Goal: Task Accomplishment & Management: Manage account settings

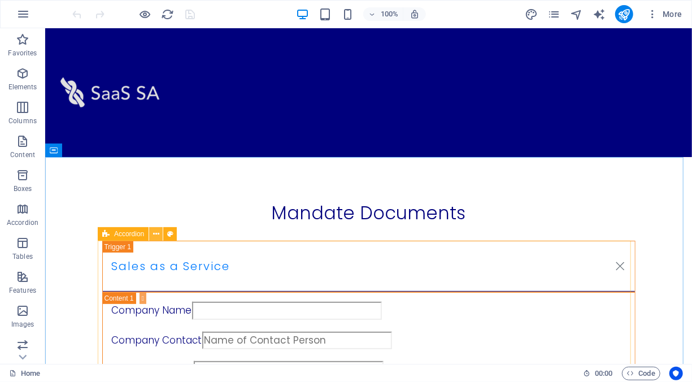
click at [157, 234] on icon at bounding box center [156, 234] width 6 height 12
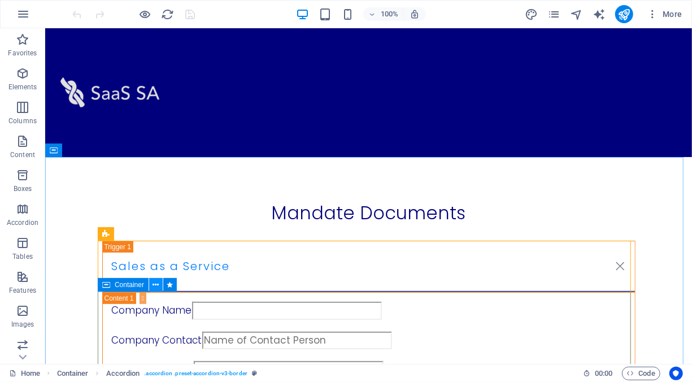
click at [154, 286] on icon at bounding box center [156, 285] width 6 height 12
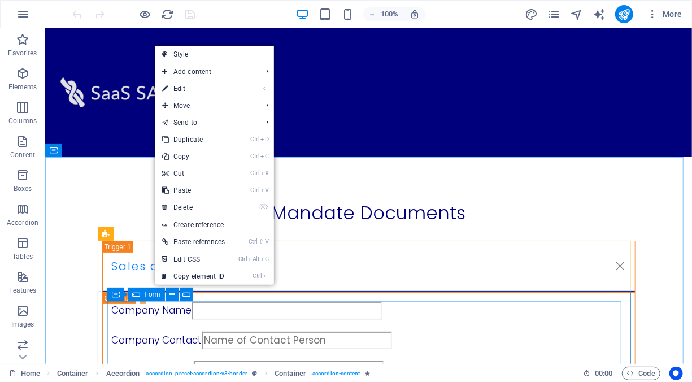
click at [138, 296] on icon at bounding box center [136, 295] width 8 height 14
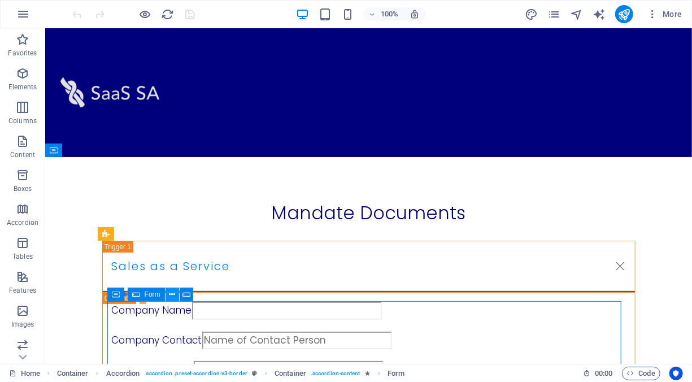
click at [170, 296] on icon at bounding box center [172, 295] width 6 height 12
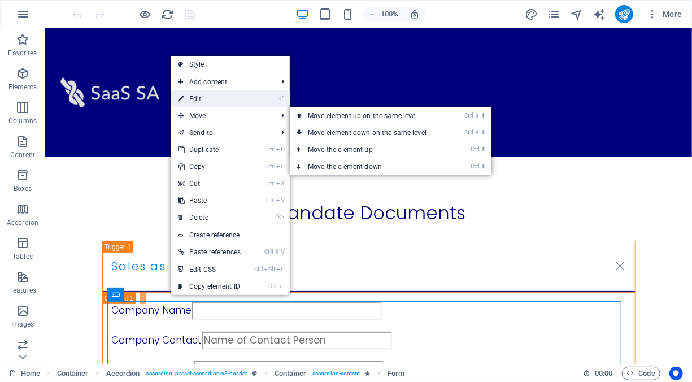
drag, startPoint x: 45, startPoint y: 249, endPoint x: 222, endPoint y: 101, distance: 231.1
click at [222, 101] on link "⏎ Edit" at bounding box center [209, 98] width 76 height 17
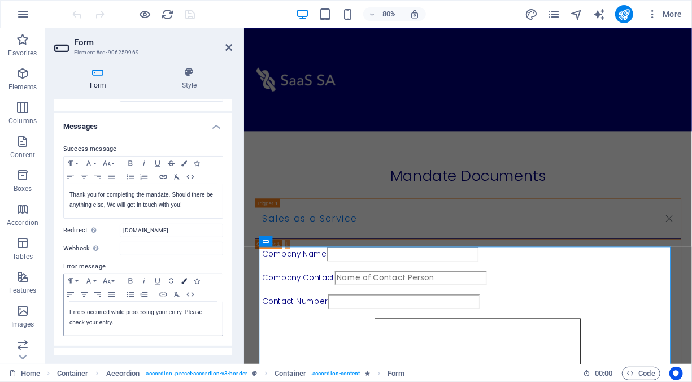
scroll to position [57, 0]
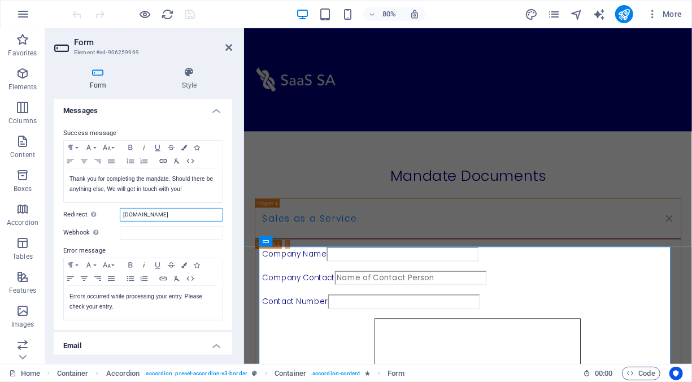
click at [177, 214] on input "www.saas-sa.online" at bounding box center [171, 215] width 103 height 14
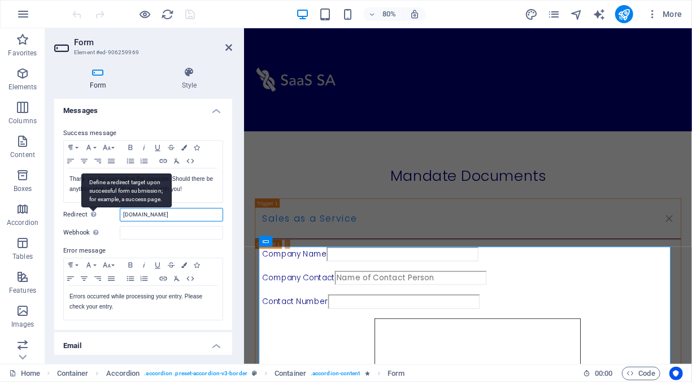
drag, startPoint x: 177, startPoint y: 214, endPoint x: 95, endPoint y: 212, distance: 81.4
click at [95, 212] on div "Redirect Define a redirect target upon successful form submission; for example,…" at bounding box center [143, 215] width 160 height 14
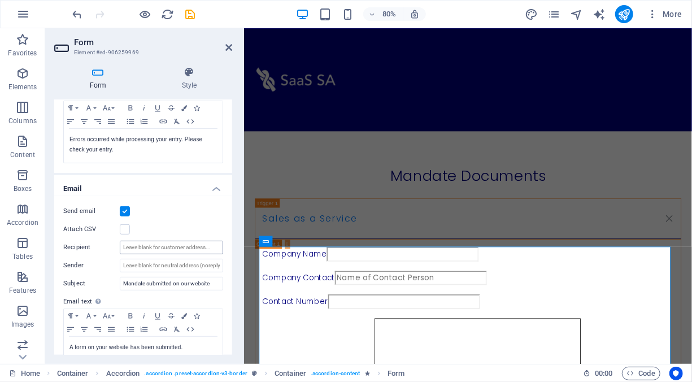
scroll to position [226, 0]
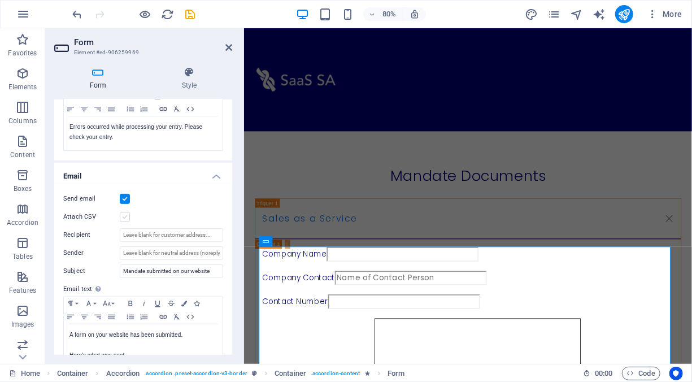
click at [127, 217] on label at bounding box center [125, 217] width 10 height 10
click at [0, 0] on input "Attach CSV" at bounding box center [0, 0] width 0 height 0
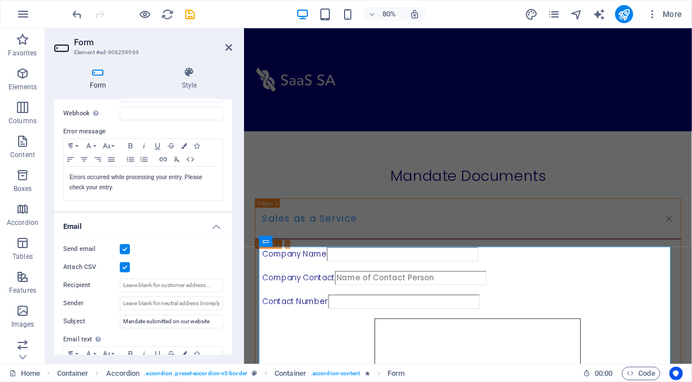
scroll to position [93, 0]
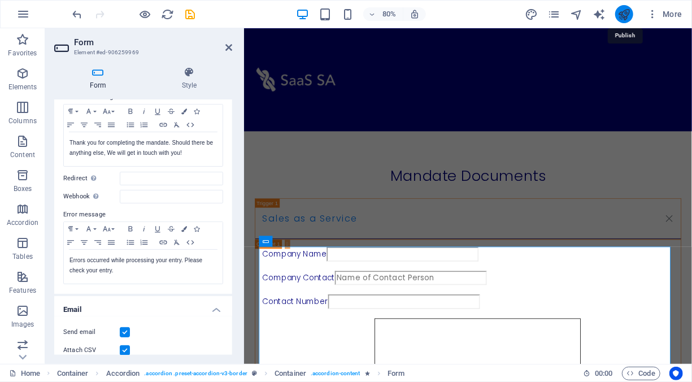
click at [625, 16] on icon "publish" at bounding box center [624, 14] width 13 height 13
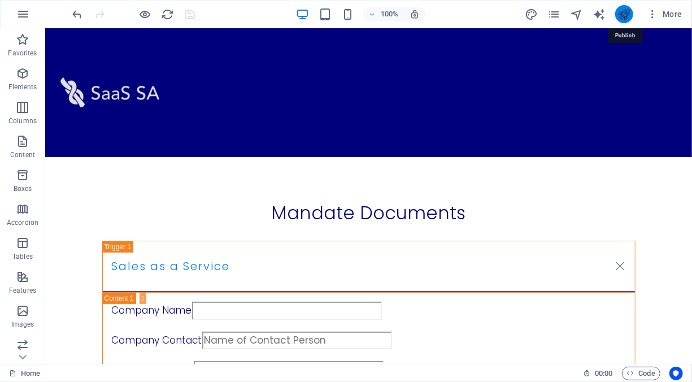
click at [625, 15] on icon "publish" at bounding box center [624, 14] width 13 height 13
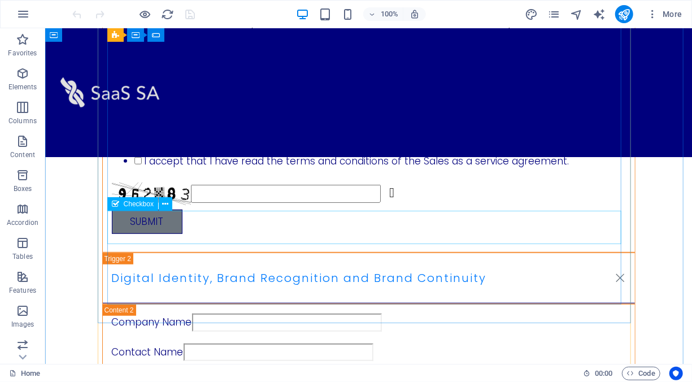
scroll to position [323, 0]
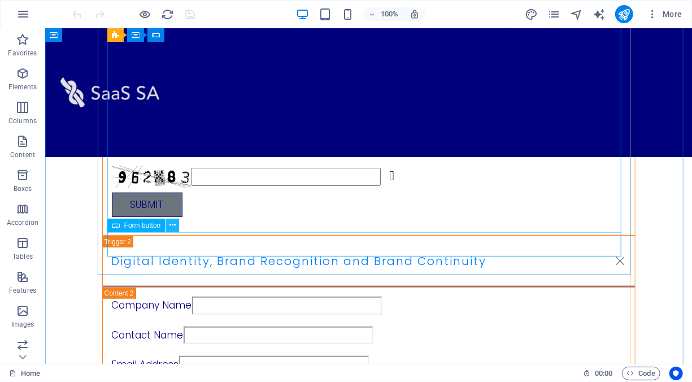
click at [172, 228] on icon at bounding box center [173, 225] width 6 height 12
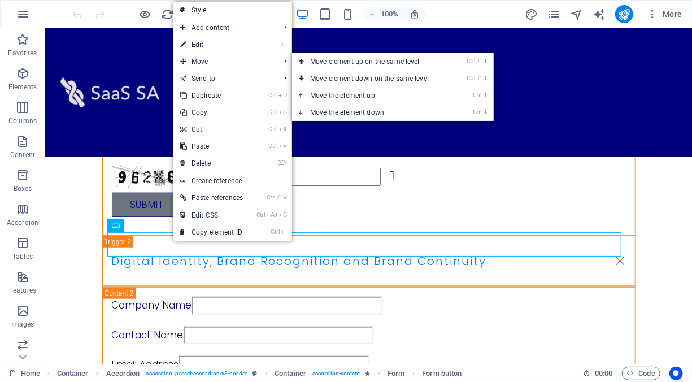
click at [236, 47] on link "⏎ Edit" at bounding box center [211, 44] width 76 height 17
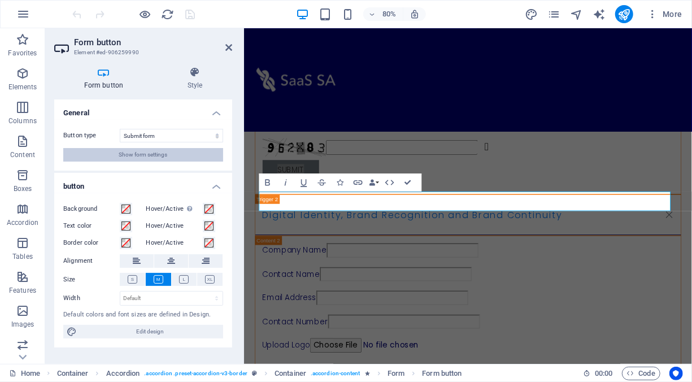
drag, startPoint x: 183, startPoint y: 153, endPoint x: 172, endPoint y: 190, distance: 38.8
click at [183, 153] on button "Show form settings" at bounding box center [143, 155] width 160 height 14
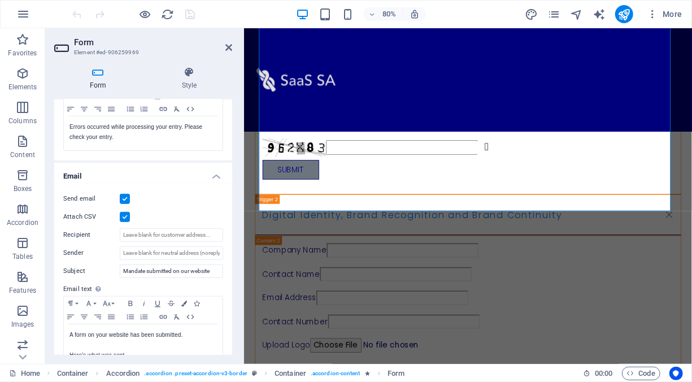
scroll to position [283, 0]
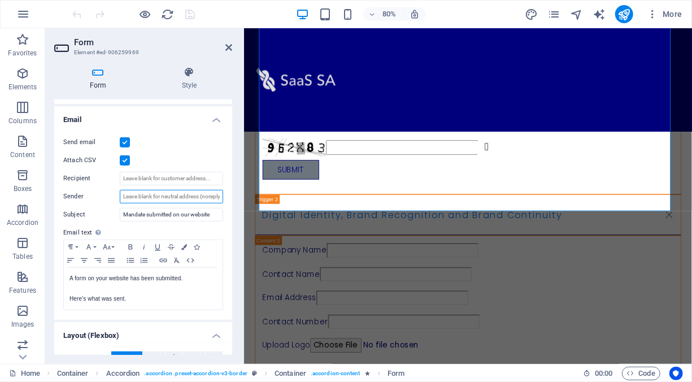
click at [146, 197] on input "Sender" at bounding box center [171, 197] width 103 height 14
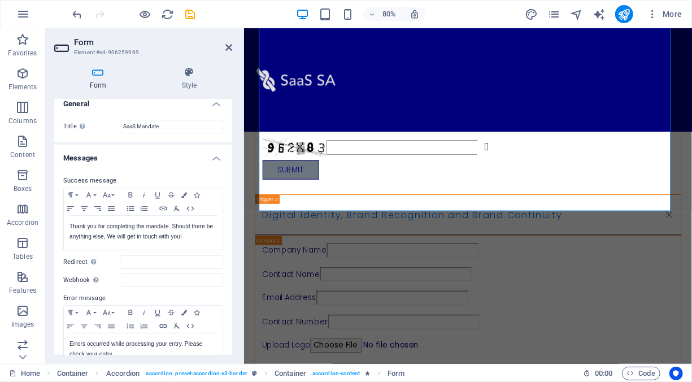
scroll to position [0, 0]
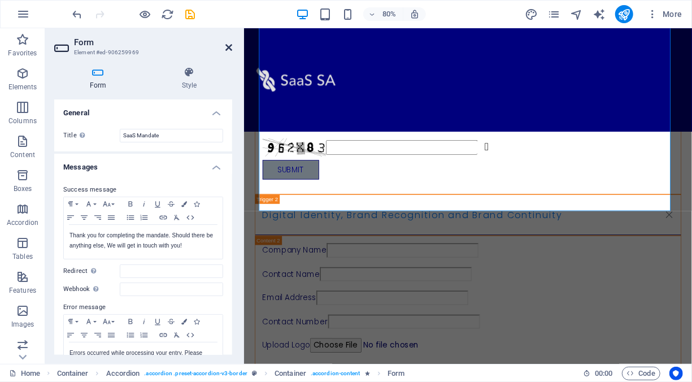
type input "[EMAIL_ADDRESS][DOMAIN_NAME]"
click at [231, 47] on icon at bounding box center [228, 47] width 7 height 9
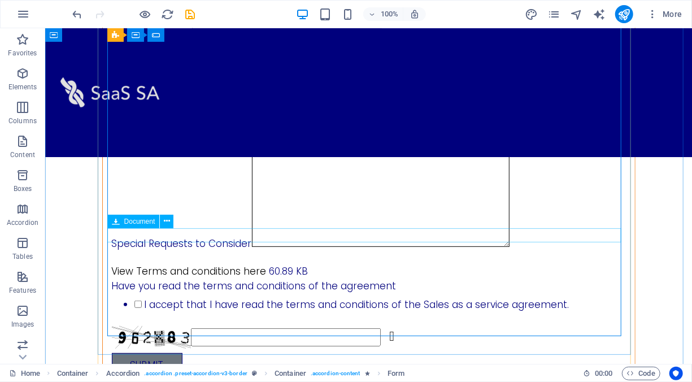
scroll to position [154, 0]
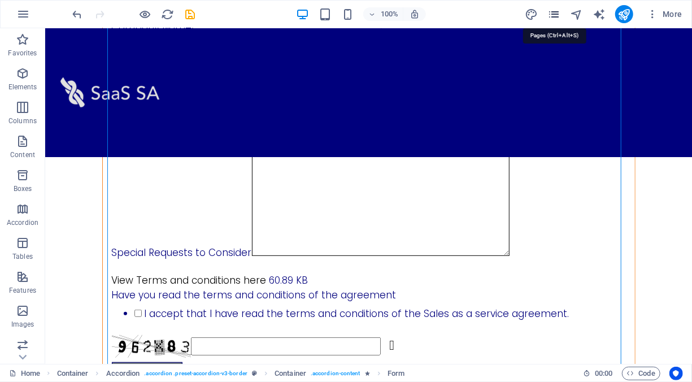
click at [557, 16] on icon "pages" at bounding box center [554, 14] width 13 height 13
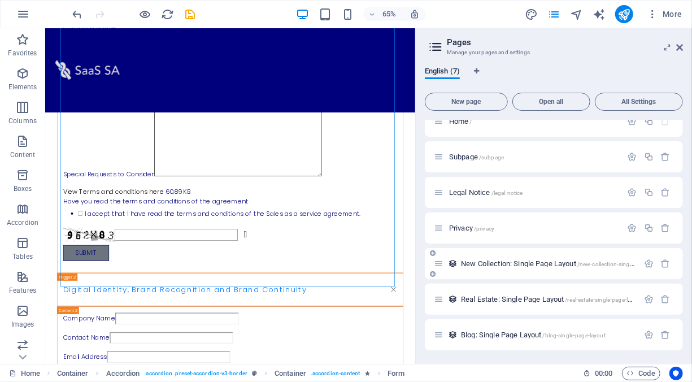
scroll to position [0, 0]
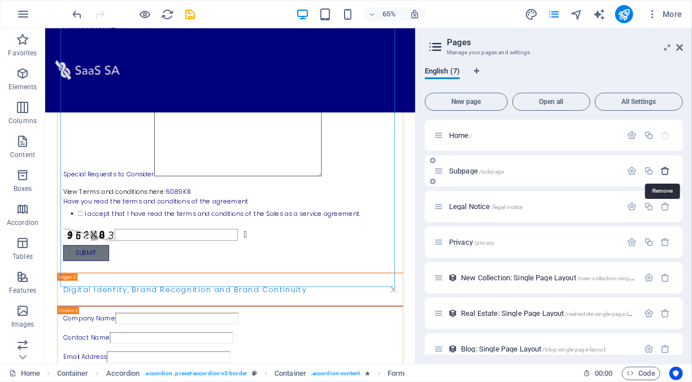
click at [662, 170] on icon "button" at bounding box center [666, 171] width 10 height 10
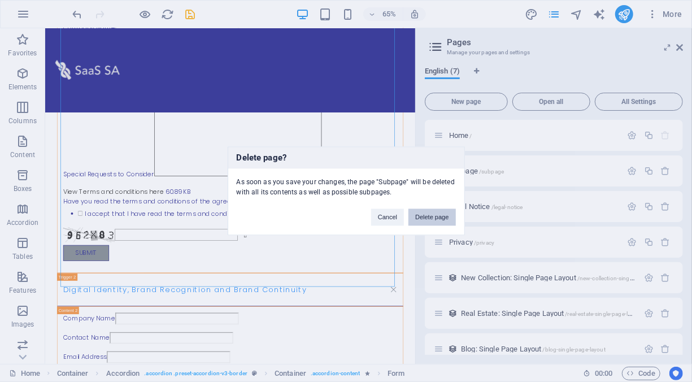
click at [427, 216] on button "Delete page" at bounding box center [432, 217] width 47 height 17
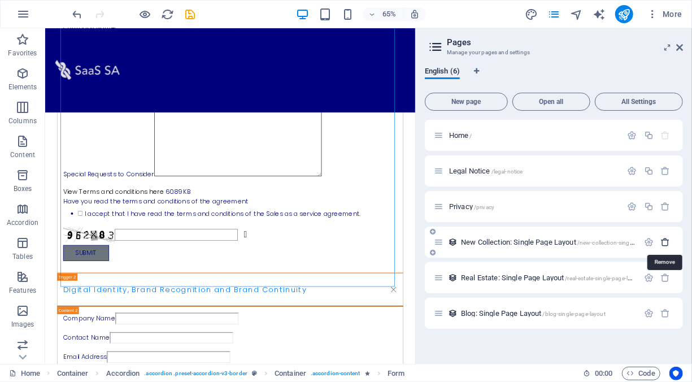
click at [665, 241] on icon "button" at bounding box center [666, 242] width 10 height 10
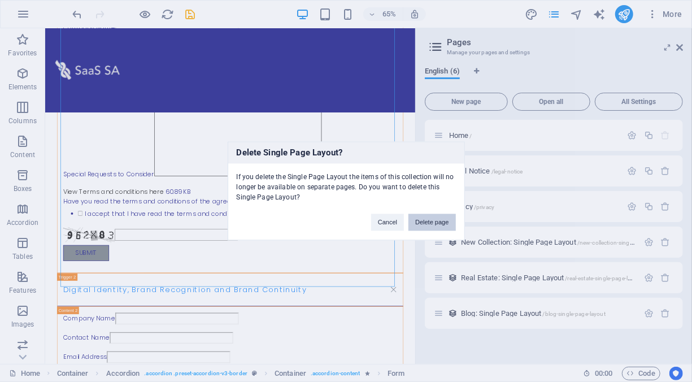
click at [431, 219] on button "Delete page" at bounding box center [432, 222] width 47 height 17
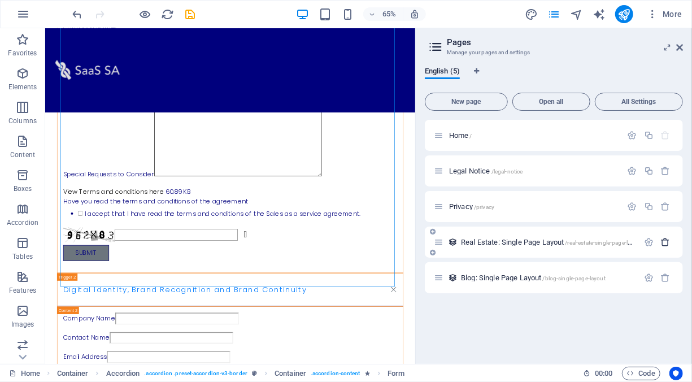
click at [666, 240] on icon "button" at bounding box center [666, 242] width 10 height 10
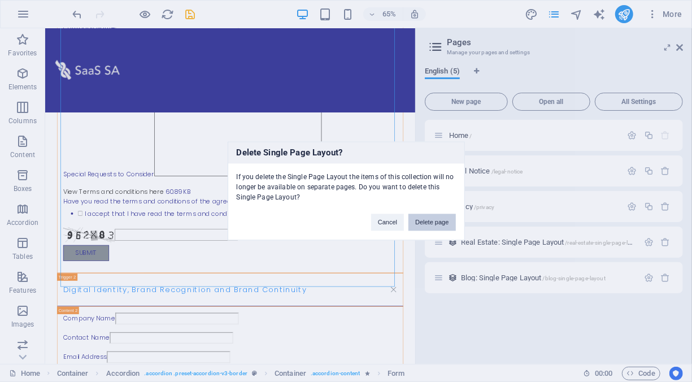
click at [435, 223] on button "Delete page" at bounding box center [432, 222] width 47 height 17
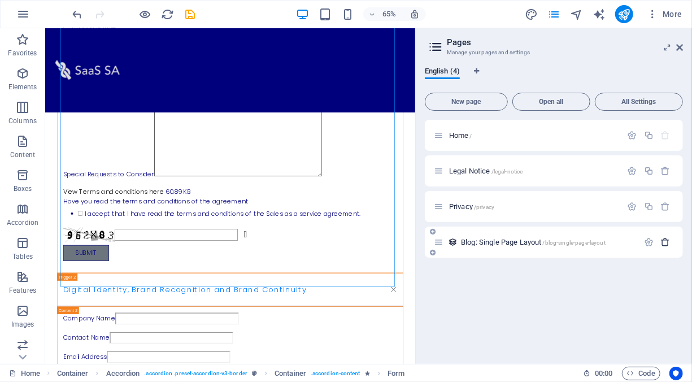
click at [663, 245] on icon "button" at bounding box center [666, 242] width 10 height 10
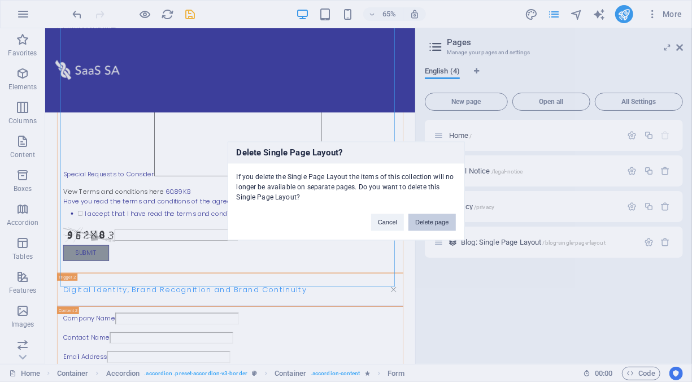
click at [432, 220] on button "Delete page" at bounding box center [432, 222] width 47 height 17
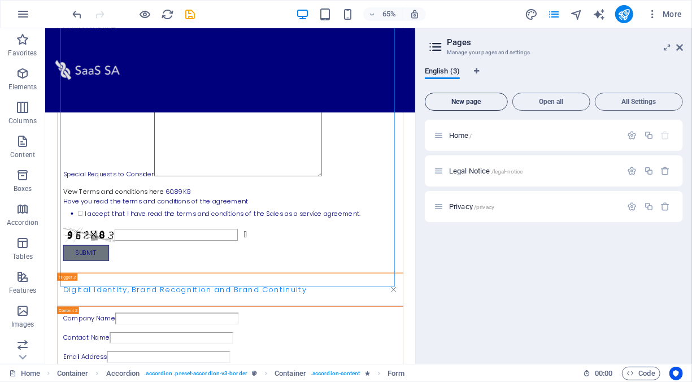
click at [478, 101] on span "New page" at bounding box center [466, 101] width 73 height 7
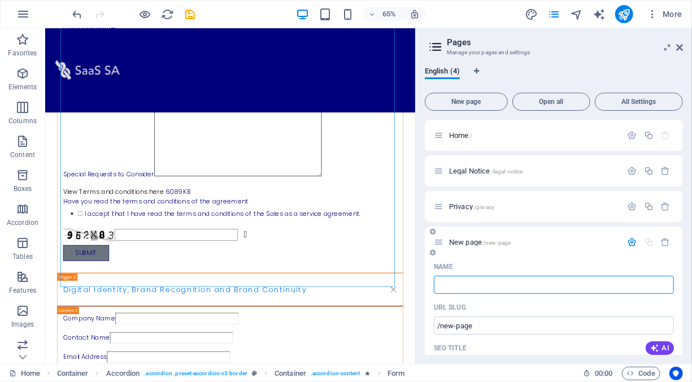
type input "/"
type input "You"
type input "/y"
type input "Y"
type input "You"
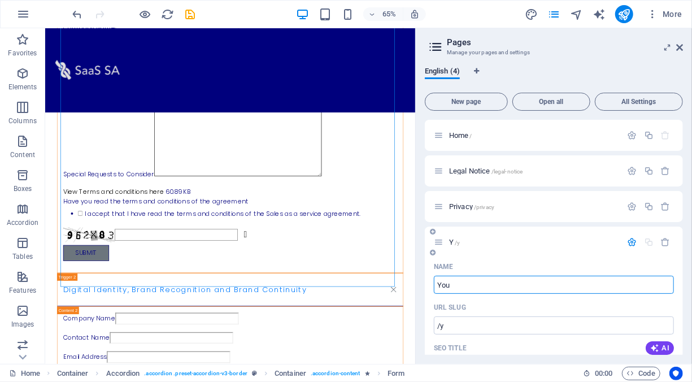
type input "/you"
type input "You"
type input "You Ma"
type input "You"
type input "You Man"
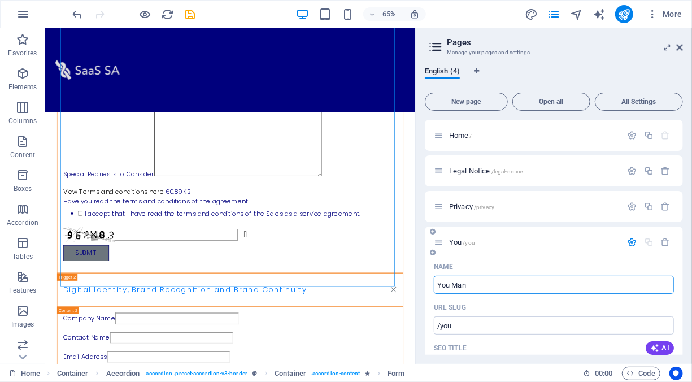
type input "/you-man"
type input "You Man"
type input "You Mandate"
type input "/you-mandate"
type input "You Mandate"
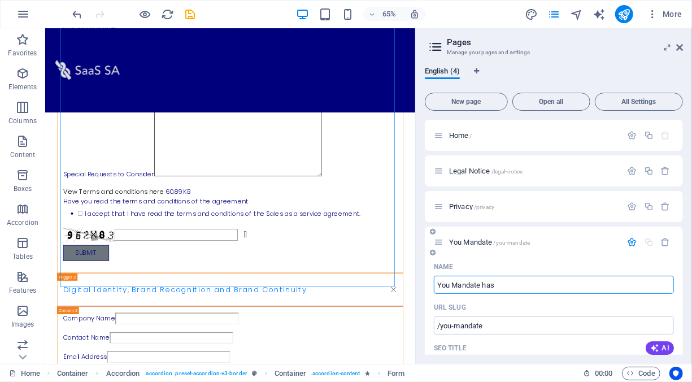
type input "You Mandate has"
type input "/you-mandate-has"
type input "You Mandate has"
type input "You Mandate has been submitted"
type input "/you-mandate-has-been-submitted"
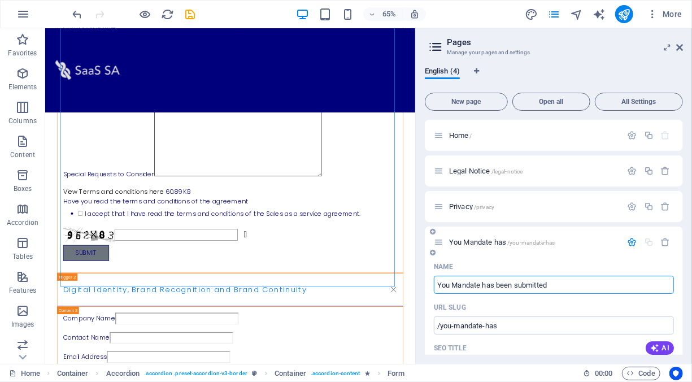
type input "You Mandate has been submitted"
click at [450, 284] on input "You Mandate has been submitted" at bounding box center [554, 285] width 240 height 18
type input "Your Mandate has been submitted"
type input "/your-mandate-has-been-submitted"
type input "Your Mandate has been submitted"
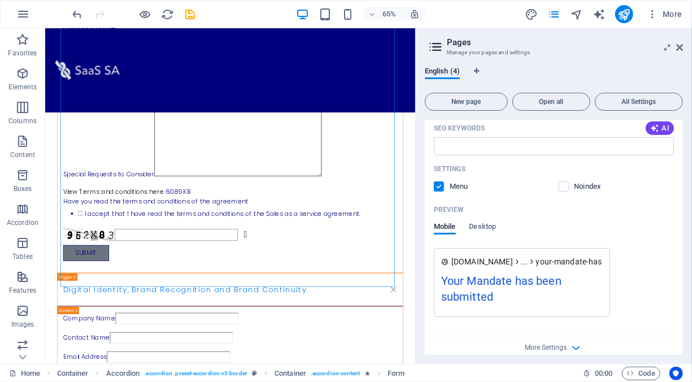
scroll to position [332, 0]
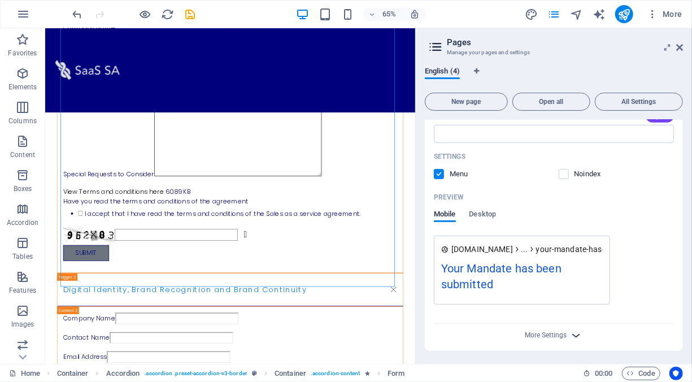
type input "Your Mandate has been submitted"
click at [570, 333] on icon "button" at bounding box center [576, 335] width 13 height 13
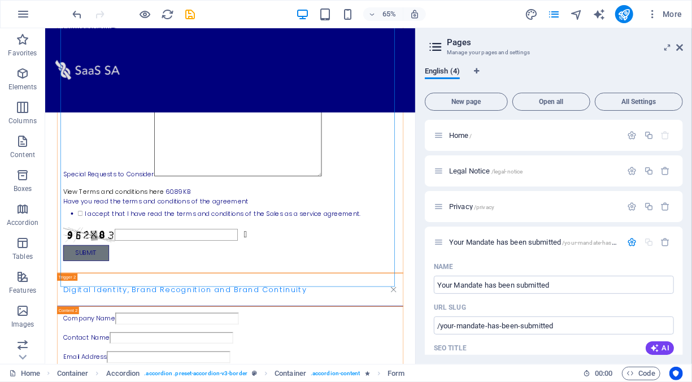
scroll to position [57, 0]
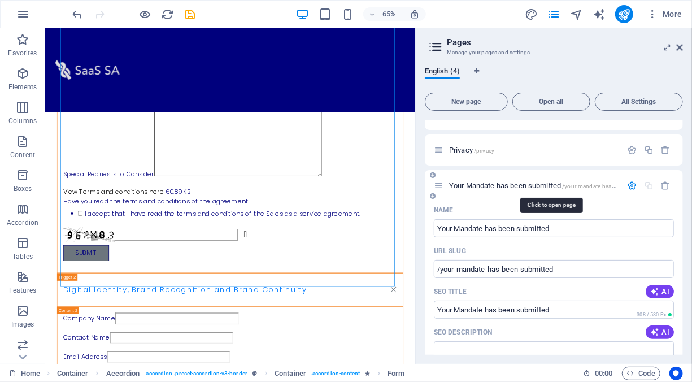
click at [520, 185] on span "Your Mandate has been submitted /your-mandate-has-been-submitted" at bounding box center [551, 185] width 205 height 8
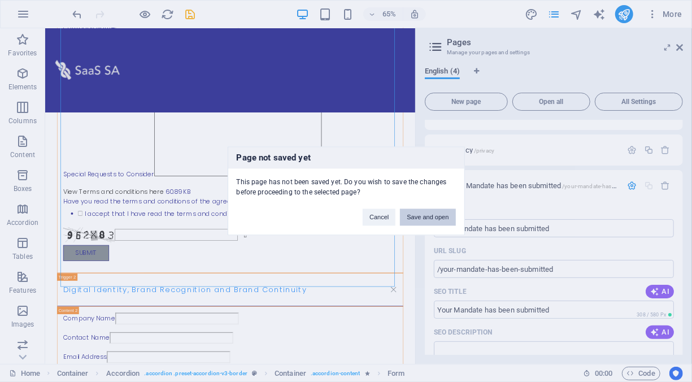
click at [429, 218] on button "Save and open" at bounding box center [427, 217] width 55 height 17
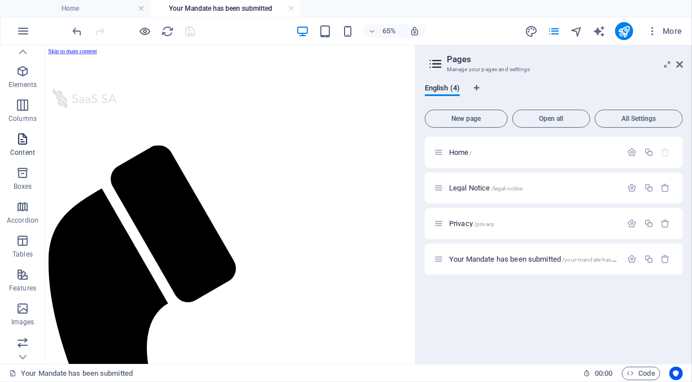
scroll to position [0, 0]
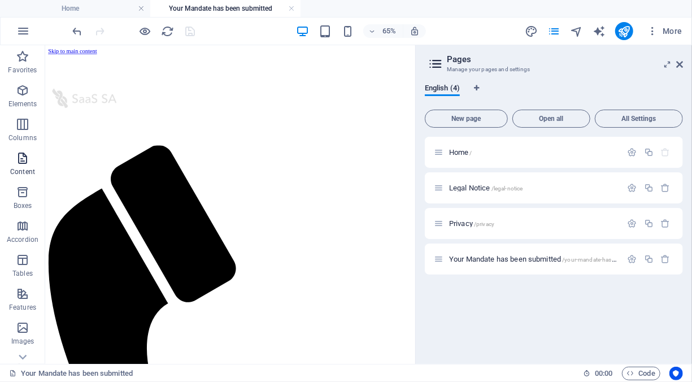
click at [23, 158] on icon "button" at bounding box center [23, 158] width 14 height 14
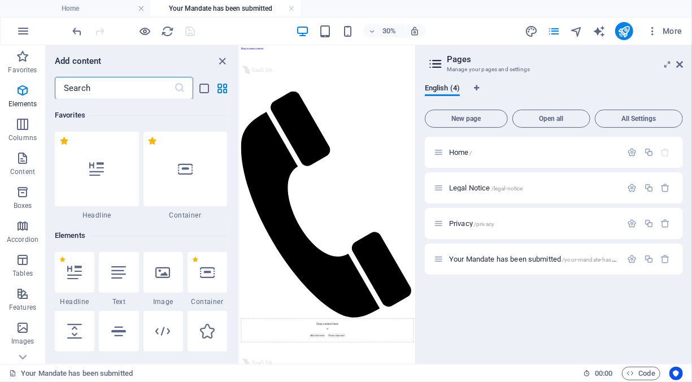
scroll to position [1977, 0]
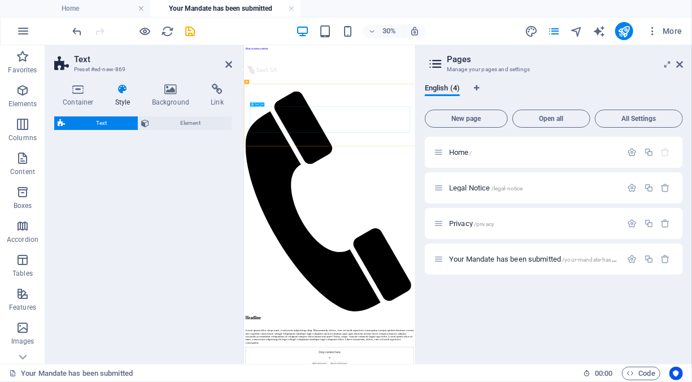
select select "preset-text-v2-default"
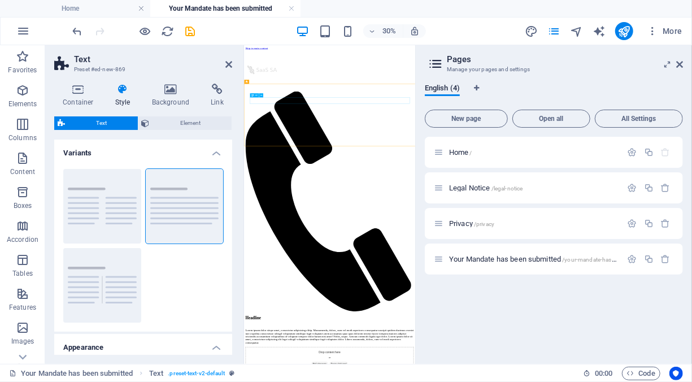
drag, startPoint x: 357, startPoint y: 228, endPoint x: 602, endPoint y: 129, distance: 264.4
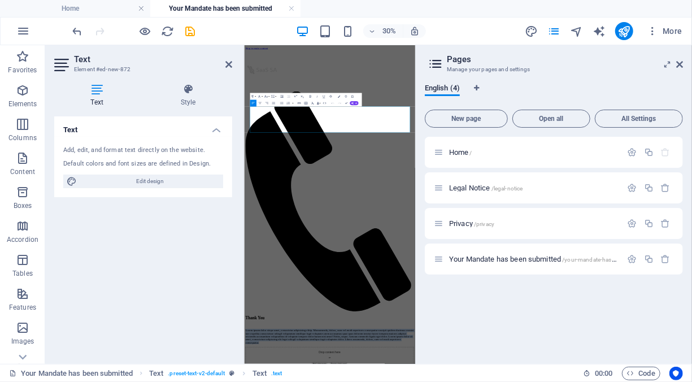
drag, startPoint x: 668, startPoint y: 328, endPoint x: 197, endPoint y: 224, distance: 482.5
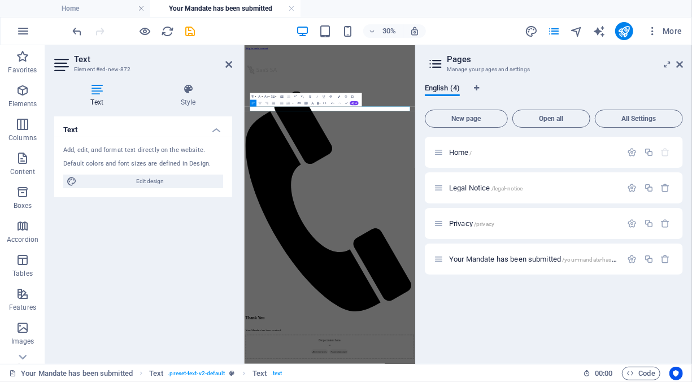
click at [274, 103] on icon "button" at bounding box center [273, 103] width 4 height 4
drag, startPoint x: 422, startPoint y: 260, endPoint x: 205, endPoint y: 264, distance: 217.0
click at [260, 103] on icon "button" at bounding box center [259, 103] width 3 height 2
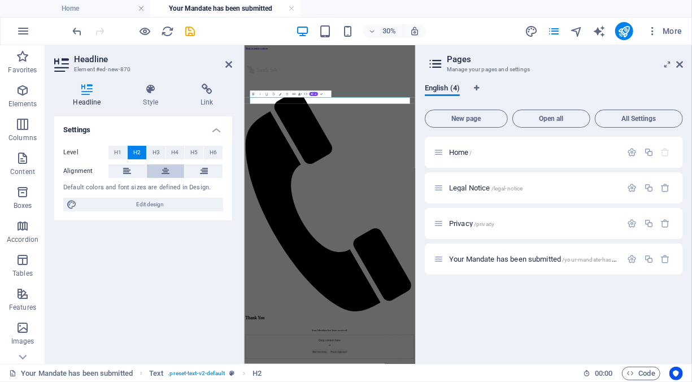
click at [163, 171] on icon at bounding box center [166, 171] width 8 height 14
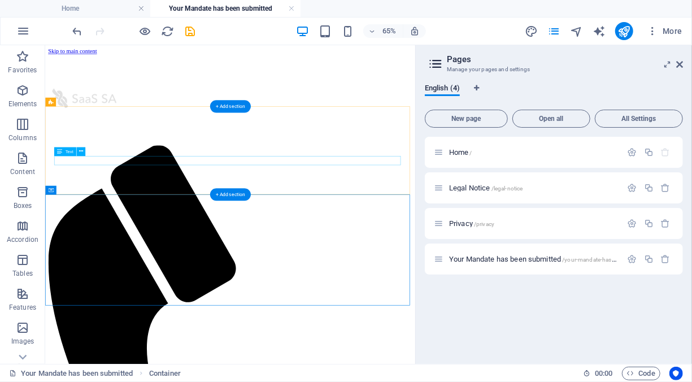
scroll to position [57, 0]
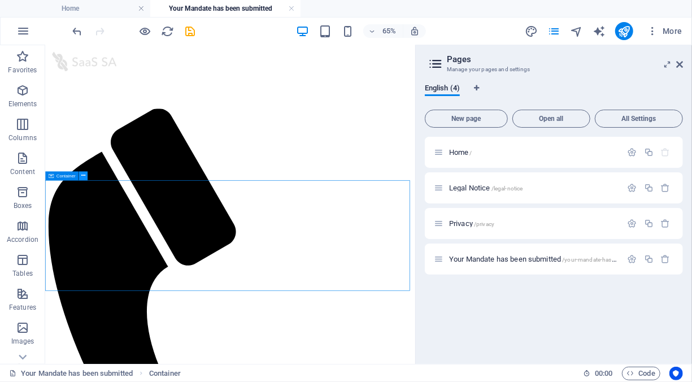
click at [84, 177] on icon at bounding box center [83, 176] width 4 height 8
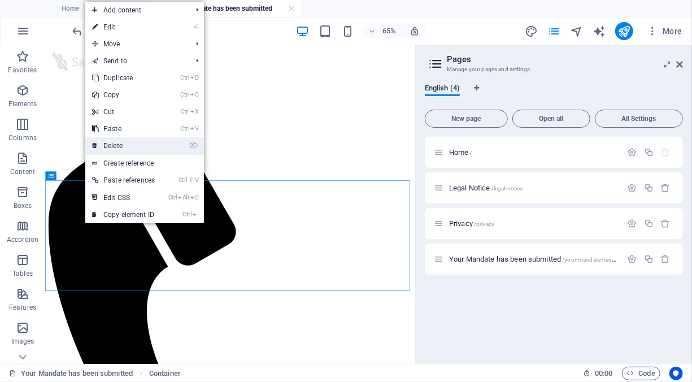
click at [128, 145] on link "⌦ Delete" at bounding box center [123, 145] width 76 height 17
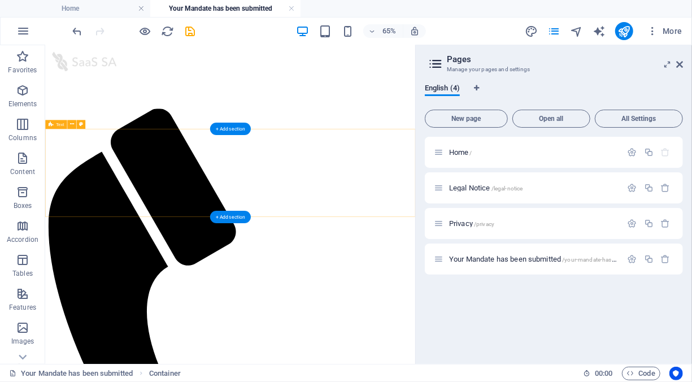
scroll to position [0, 0]
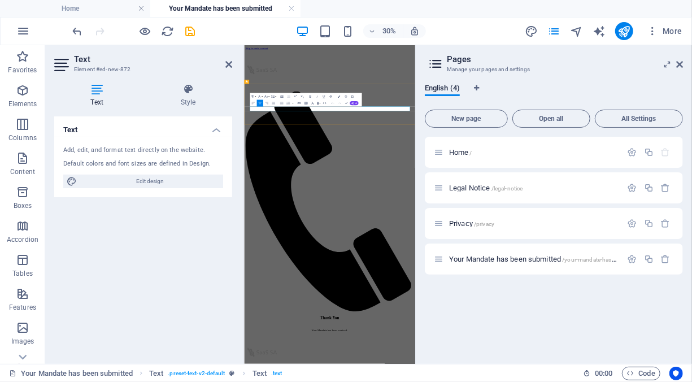
drag, startPoint x: 367, startPoint y: 283, endPoint x: 392, endPoint y: 287, distance: 25.8
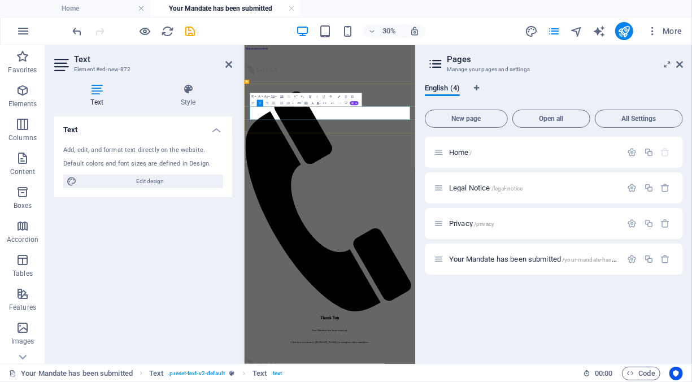
drag, startPoint x: 368, startPoint y: 281, endPoint x: 391, endPoint y: 283, distance: 22.7
click at [299, 103] on icon "button" at bounding box center [299, 103] width 4 height 4
click at [315, 106] on icon "button" at bounding box center [313, 107] width 3 height 4
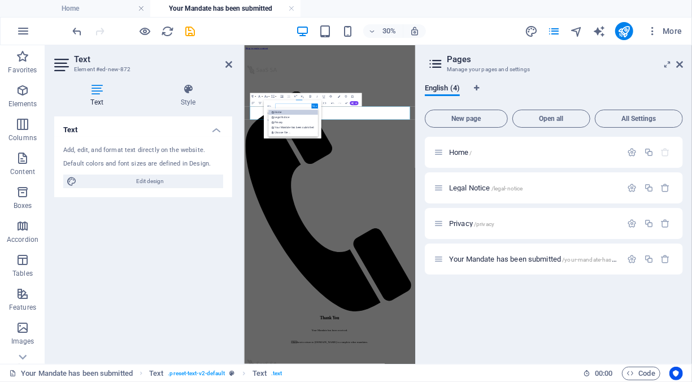
click at [289, 113] on link "Home" at bounding box center [293, 112] width 50 height 5
click at [314, 133] on button "Insert" at bounding box center [313, 133] width 8 height 4
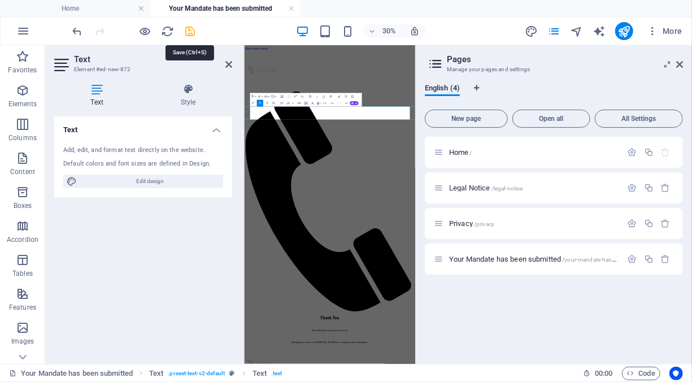
click at [189, 31] on icon "save" at bounding box center [190, 31] width 13 height 13
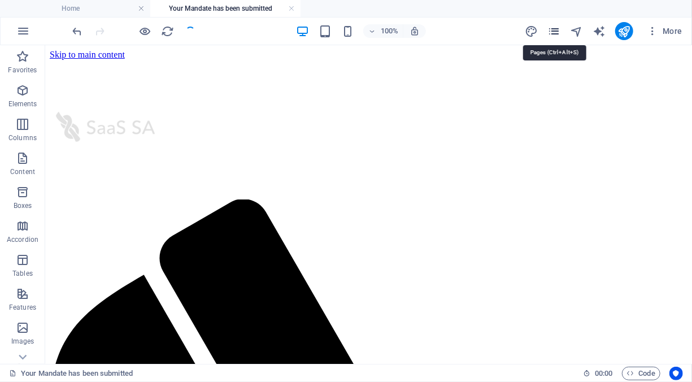
click at [555, 29] on icon "pages" at bounding box center [554, 31] width 13 height 13
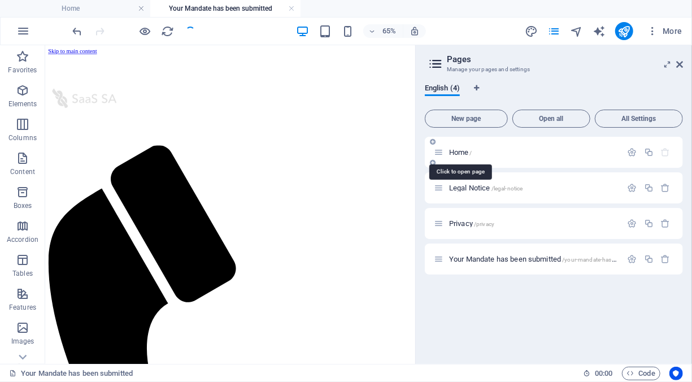
click at [464, 151] on span "Home /" at bounding box center [460, 152] width 23 height 8
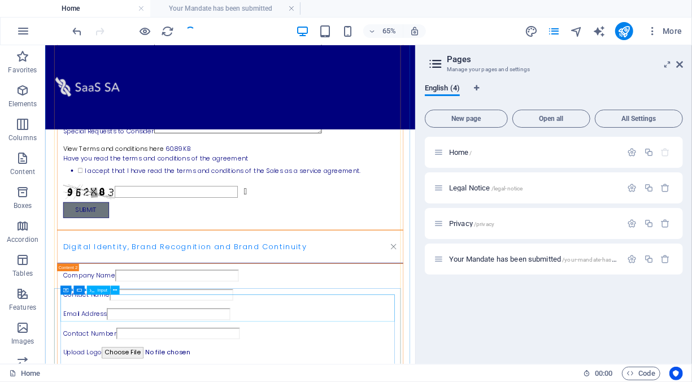
scroll to position [251, 0]
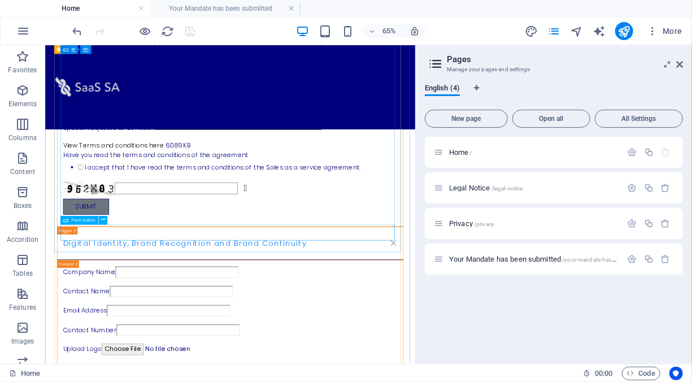
click at [154, 306] on div "Submit" at bounding box center [329, 293] width 514 height 25
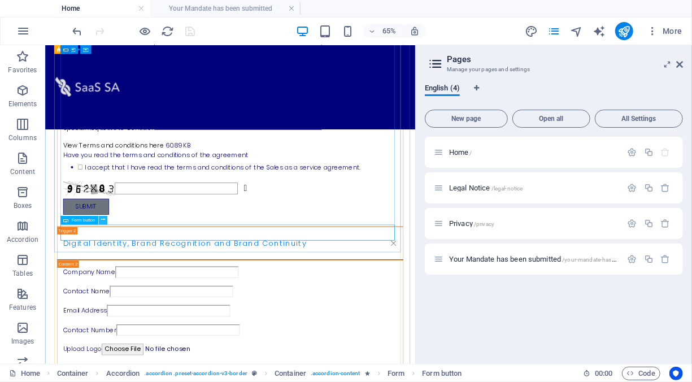
click at [101, 220] on icon at bounding box center [103, 220] width 4 height 8
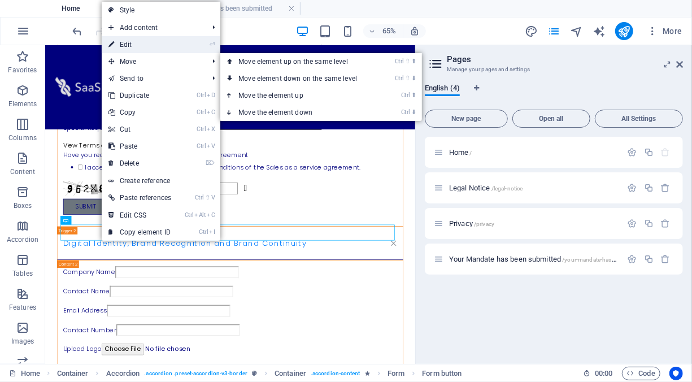
click at [144, 46] on link "⏎ Edit" at bounding box center [140, 44] width 76 height 17
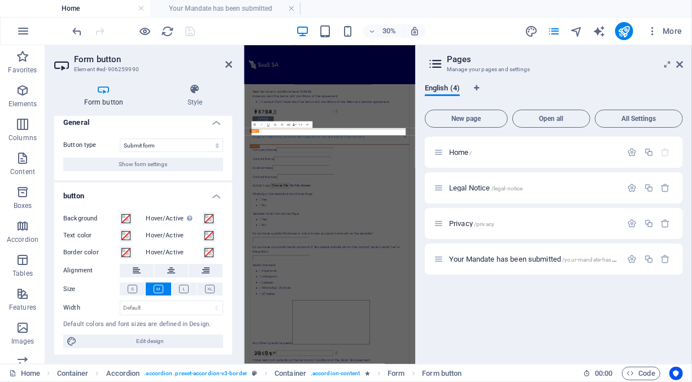
scroll to position [9, 0]
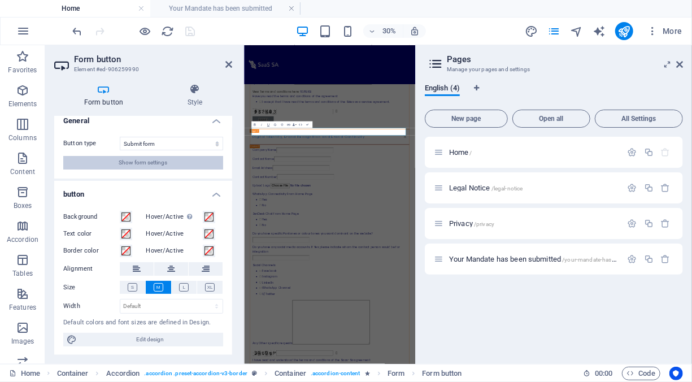
click at [150, 161] on span "Show form settings" at bounding box center [143, 163] width 49 height 14
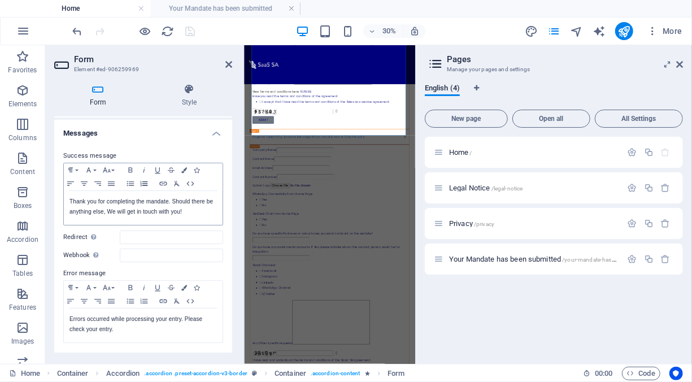
scroll to position [113, 0]
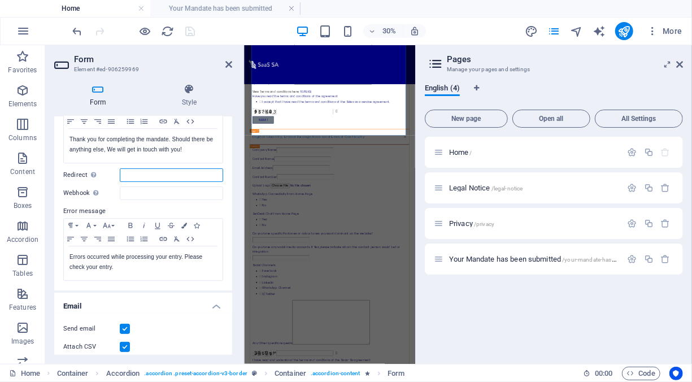
click at [128, 177] on input "Redirect Define a redirect target upon successful form submission; for example,…" at bounding box center [171, 175] width 103 height 14
drag, startPoint x: 579, startPoint y: 259, endPoint x: 519, endPoint y: 304, distance: 75.0
click at [519, 304] on div "Home / Legal Notice /legal-notice Privacy /privacy Your Mandate has been submit…" at bounding box center [554, 246] width 258 height 218
drag, startPoint x: 450, startPoint y: 258, endPoint x: 541, endPoint y: 262, distance: 90.5
click at [534, 263] on div "Your Mandate has been submitted /your-mandate-has-been-submitted" at bounding box center [528, 259] width 188 height 13
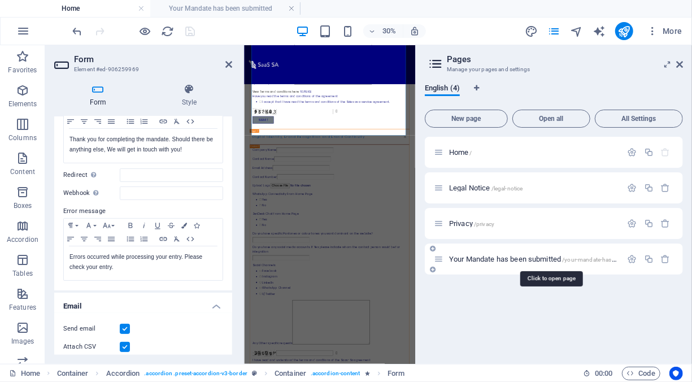
drag, startPoint x: 567, startPoint y: 259, endPoint x: 595, endPoint y: 259, distance: 28.3
click at [595, 259] on span "/your-mandate-has-been-submitted" at bounding box center [608, 260] width 92 height 6
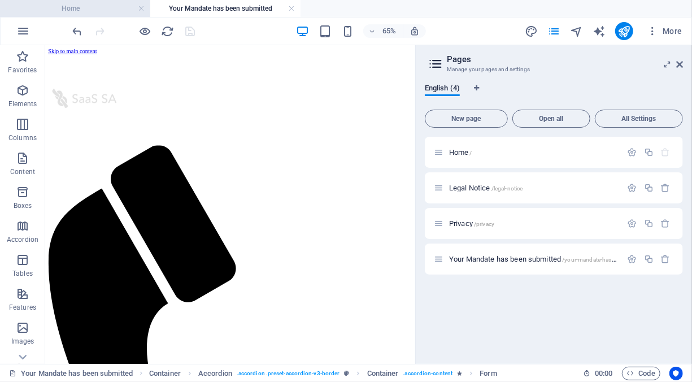
click at [77, 10] on h4 "Home" at bounding box center [75, 8] width 150 height 12
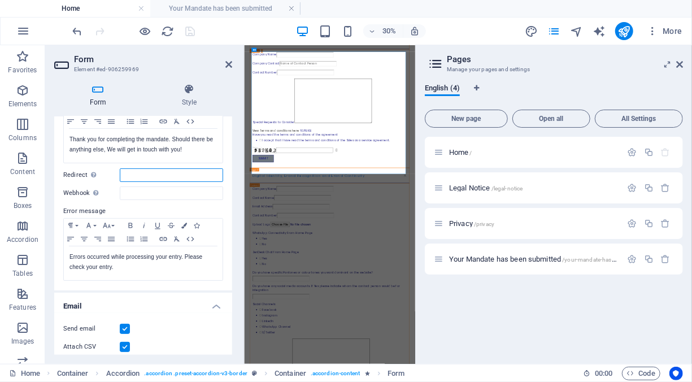
click at [135, 176] on input "Redirect Define a redirect target upon successful form submission; for example,…" at bounding box center [171, 175] width 103 height 14
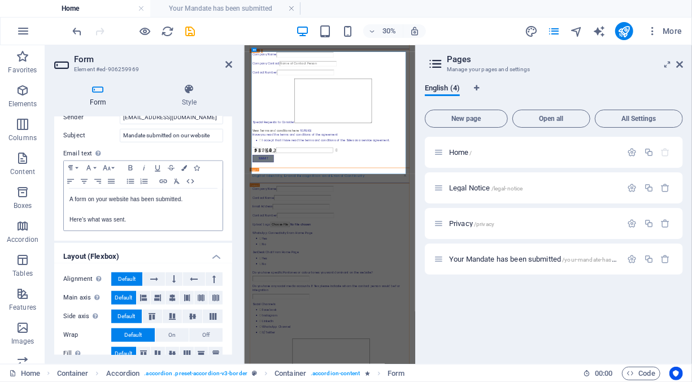
scroll to position [392, 0]
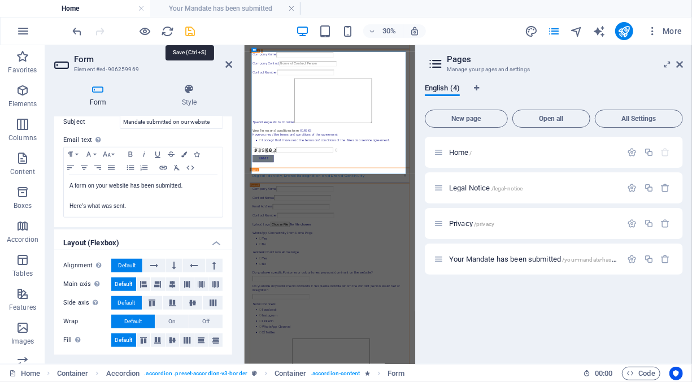
type input "/your-mandate-has-been-submitted"
click at [188, 29] on icon "save" at bounding box center [190, 31] width 13 height 13
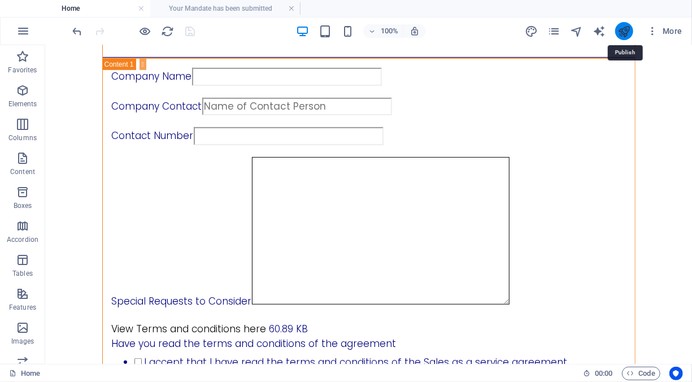
click at [626, 28] on icon "publish" at bounding box center [624, 31] width 13 height 13
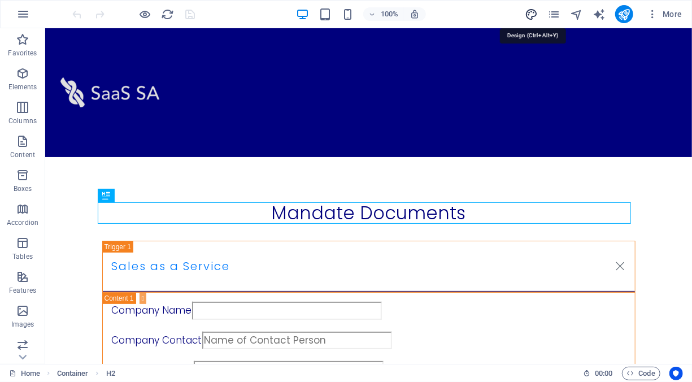
click at [530, 10] on icon "design" at bounding box center [531, 14] width 13 height 13
select select "px"
select select "200"
select select "px"
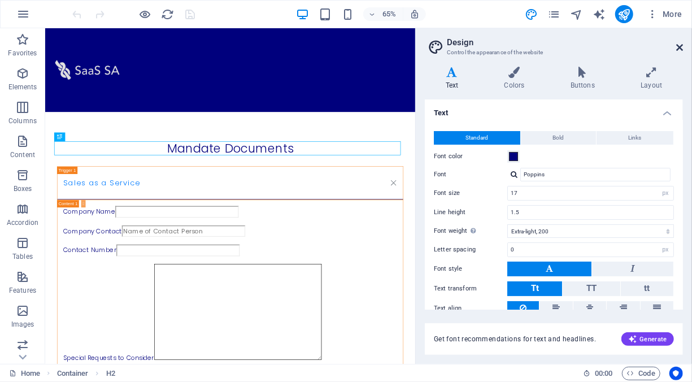
click at [677, 46] on icon at bounding box center [679, 47] width 7 height 9
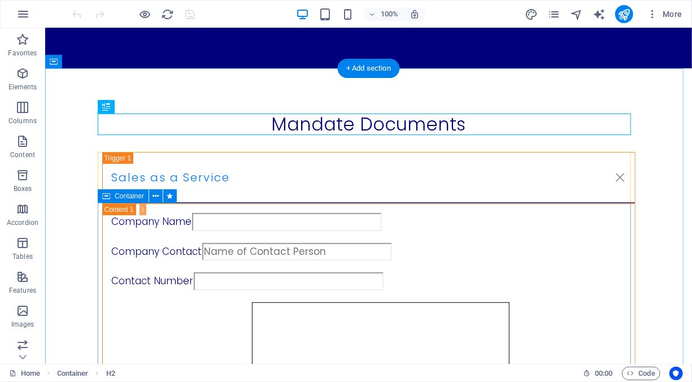
scroll to position [170, 0]
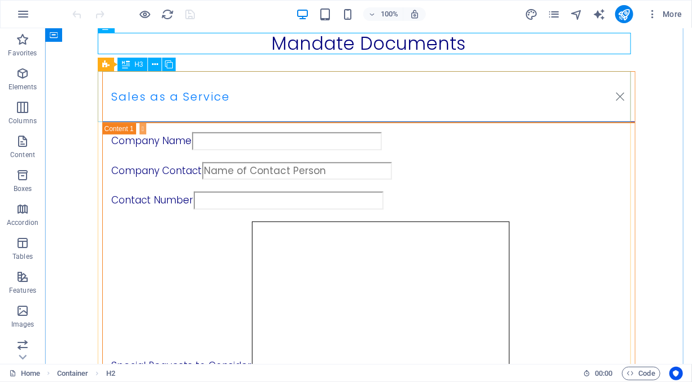
click at [616, 97] on div "Sales as a Service" at bounding box center [368, 96] width 533 height 51
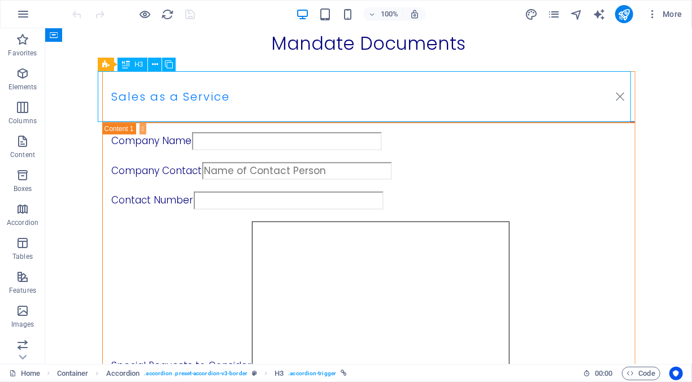
click at [616, 97] on div "Sales as a Service" at bounding box center [368, 96] width 533 height 51
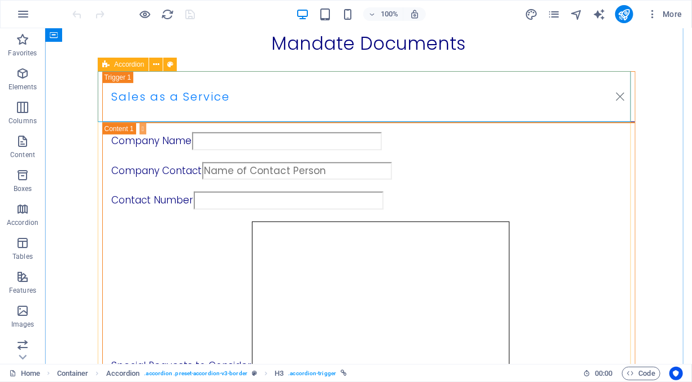
click at [108, 66] on icon at bounding box center [105, 65] width 7 height 14
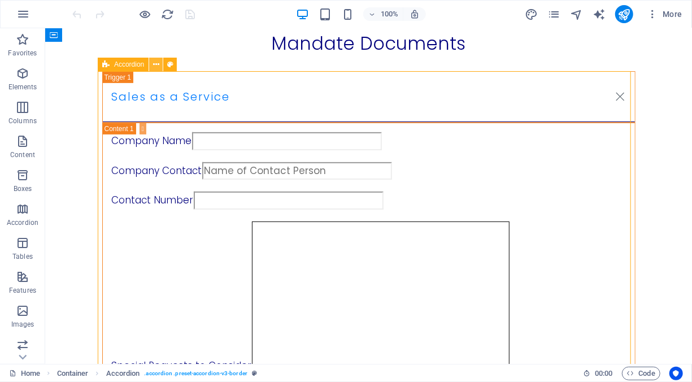
click at [156, 64] on icon at bounding box center [156, 65] width 6 height 12
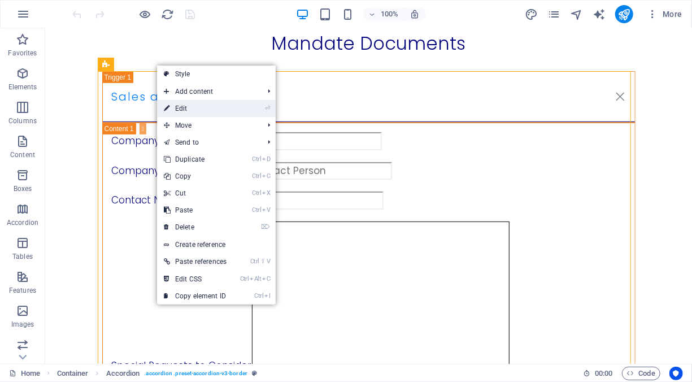
click at [185, 109] on link "⏎ Edit" at bounding box center [195, 108] width 76 height 17
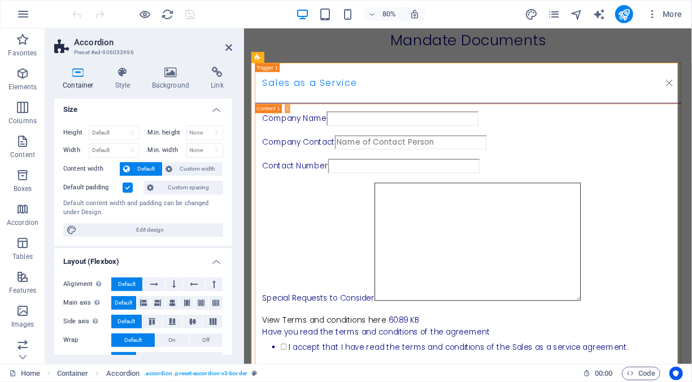
scroll to position [0, 0]
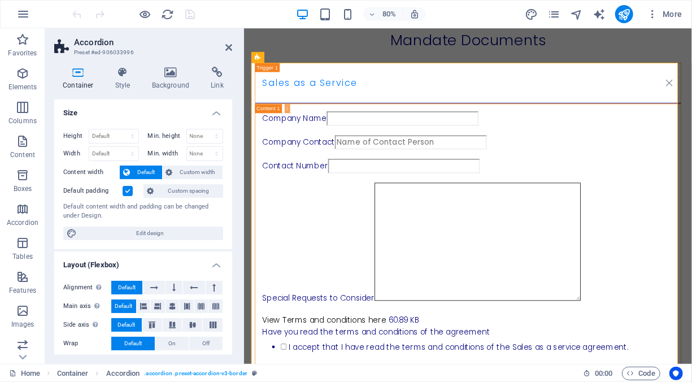
click at [216, 113] on h4 "Size" at bounding box center [143, 109] width 178 height 20
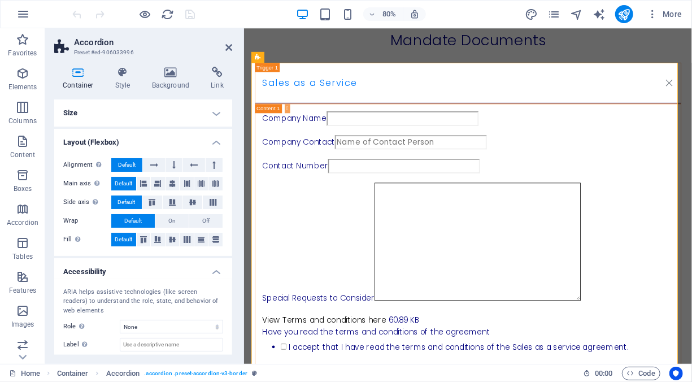
click at [216, 144] on h4 "Layout (Flexbox)" at bounding box center [143, 139] width 178 height 20
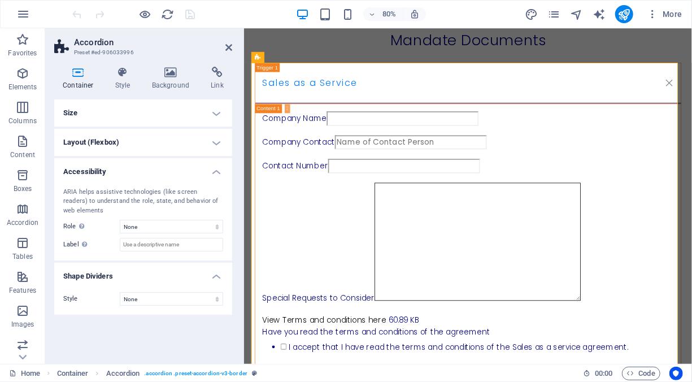
click at [216, 175] on h4 "Accessibility" at bounding box center [143, 168] width 178 height 20
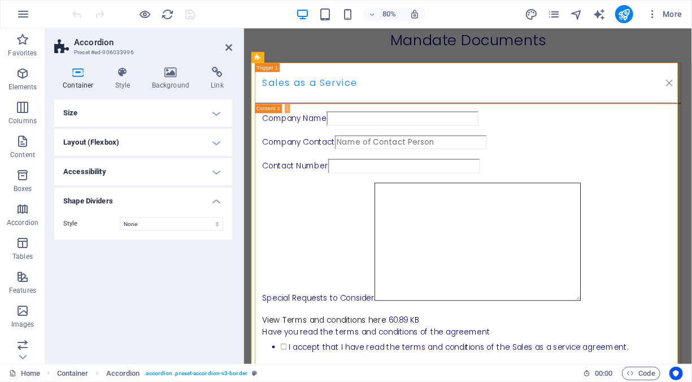
click at [219, 202] on h4 "Shape Dividers" at bounding box center [143, 198] width 178 height 20
click at [128, 81] on h4 "Style" at bounding box center [125, 79] width 37 height 24
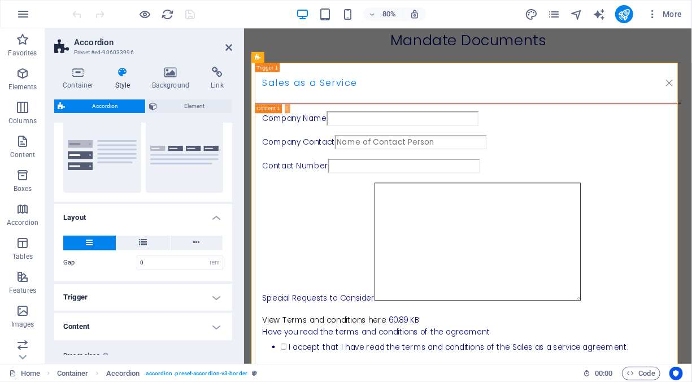
scroll to position [142, 0]
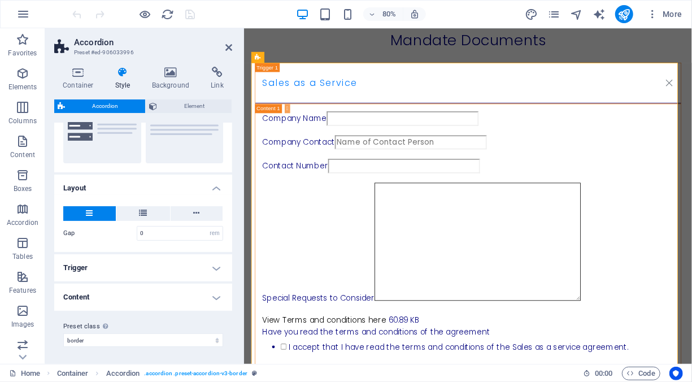
click at [215, 270] on h4 "Trigger" at bounding box center [143, 267] width 178 height 27
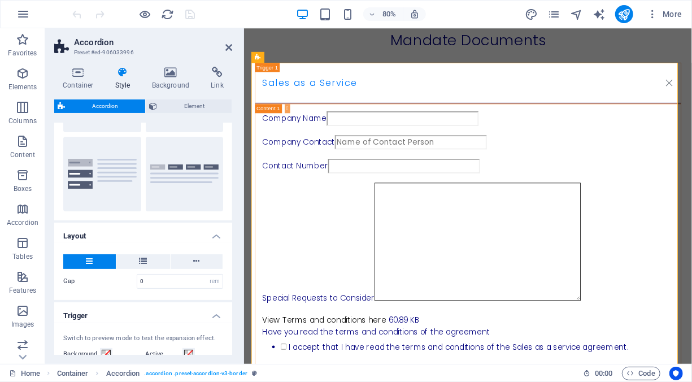
scroll to position [0, 0]
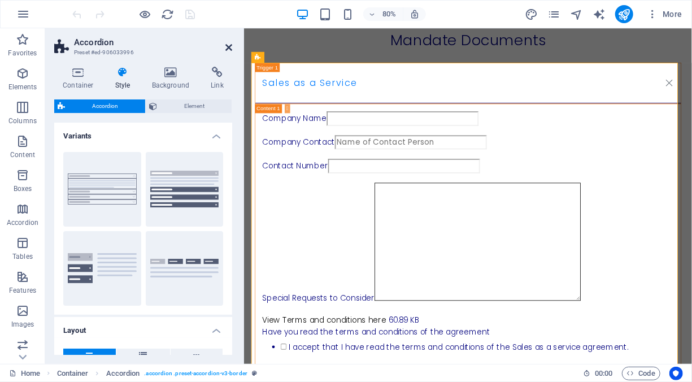
click at [229, 44] on icon at bounding box center [228, 47] width 7 height 9
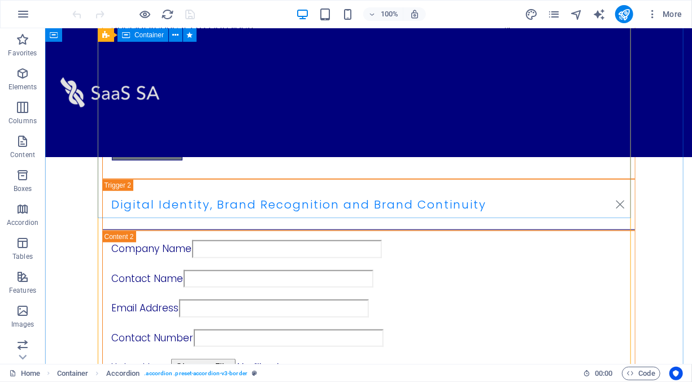
scroll to position [323, 0]
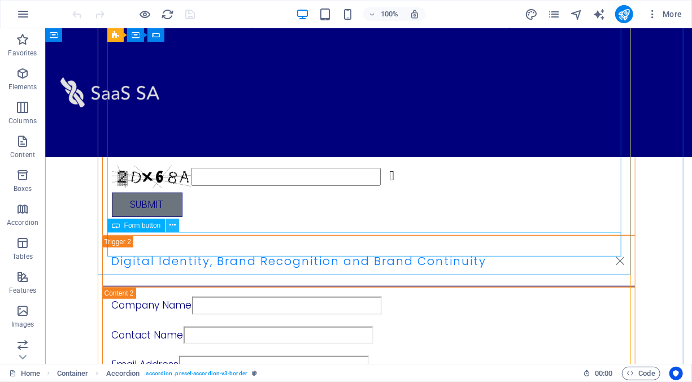
click at [173, 224] on icon at bounding box center [173, 225] width 6 height 12
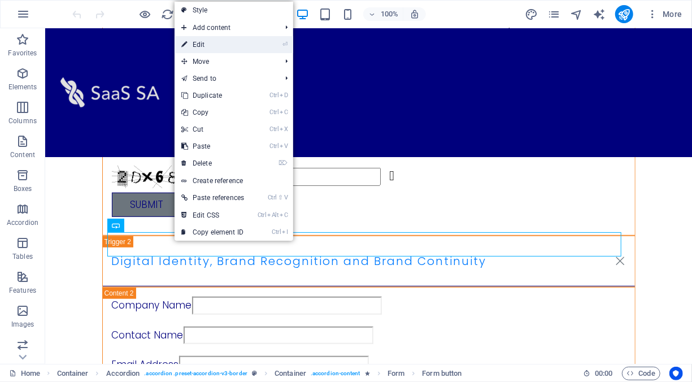
click at [233, 45] on link "⏎ Edit" at bounding box center [213, 44] width 76 height 17
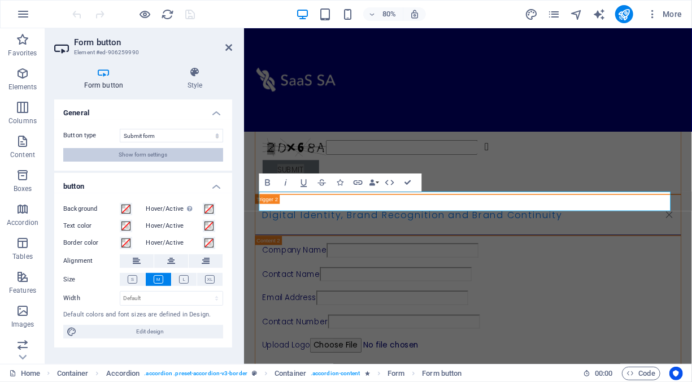
click at [215, 157] on button "Show form settings" at bounding box center [143, 155] width 160 height 14
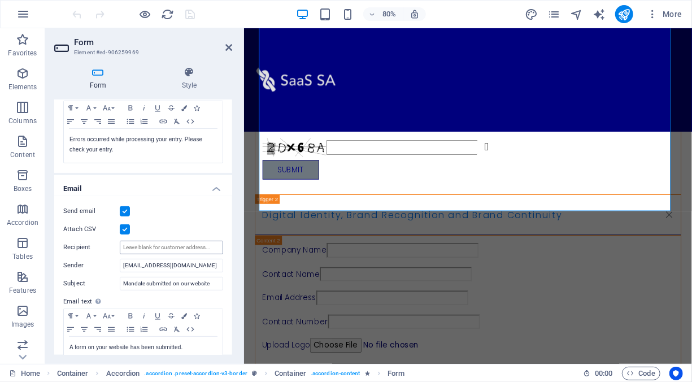
scroll to position [206, 0]
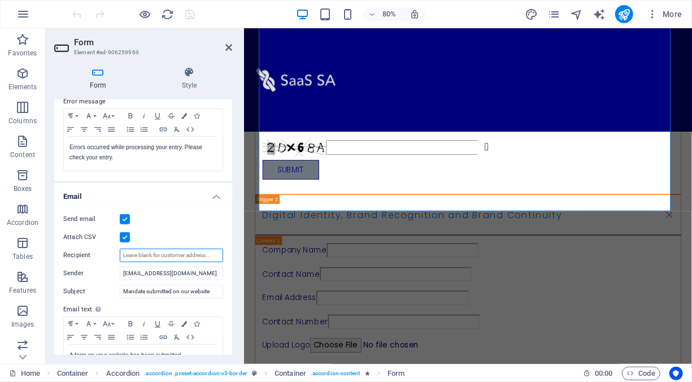
click at [150, 255] on input "Recipient" at bounding box center [171, 256] width 103 height 14
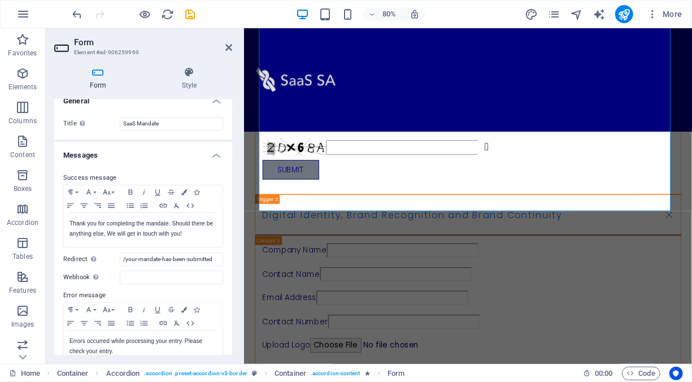
scroll to position [0, 0]
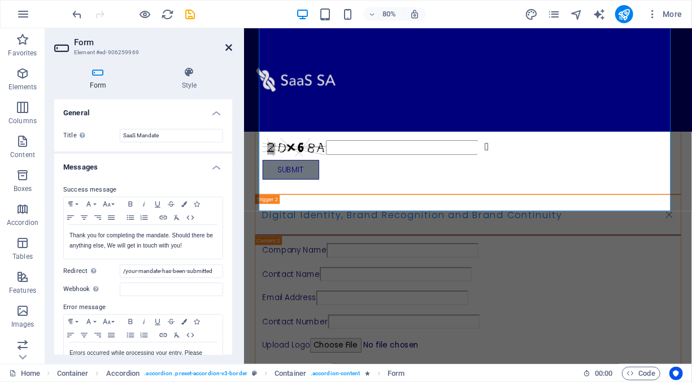
type input "[EMAIL_ADDRESS][DOMAIN_NAME]"
click at [230, 46] on icon at bounding box center [228, 47] width 7 height 9
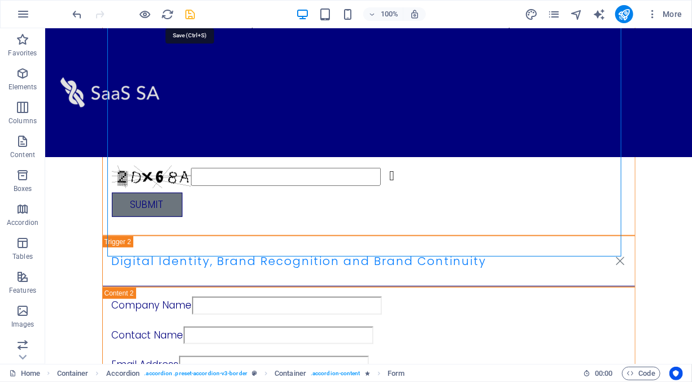
click at [193, 16] on icon "save" at bounding box center [190, 14] width 13 height 13
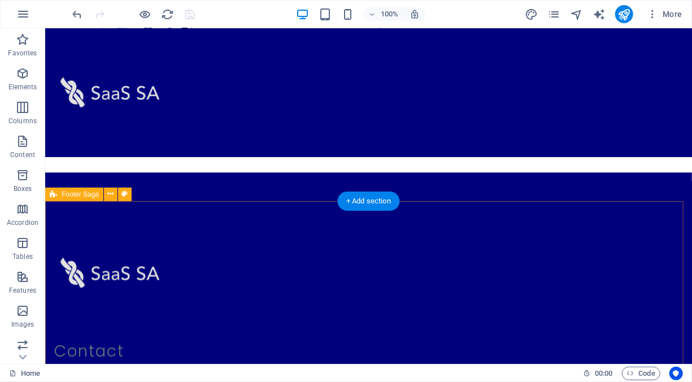
scroll to position [1227, 0]
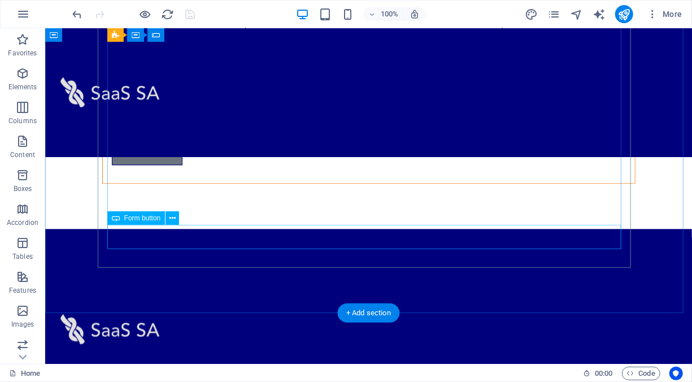
click at [188, 165] on div "Submit" at bounding box center [368, 152] width 514 height 25
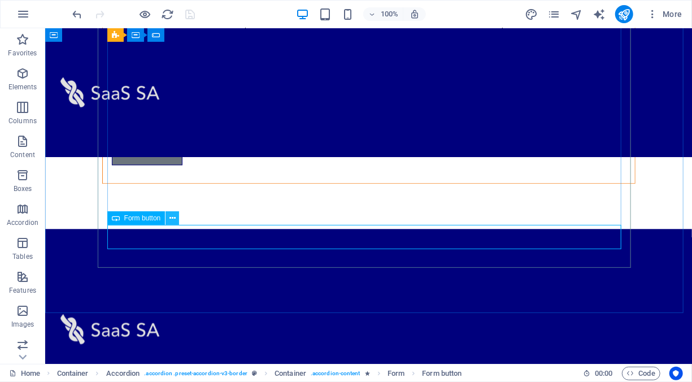
click at [175, 218] on icon at bounding box center [173, 218] width 6 height 12
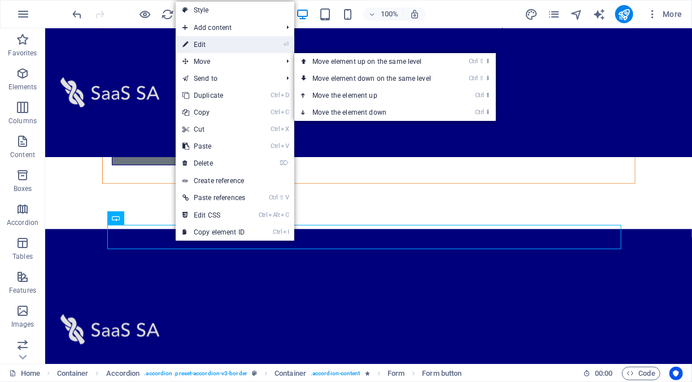
click at [219, 47] on link "⏎ Edit" at bounding box center [214, 44] width 76 height 17
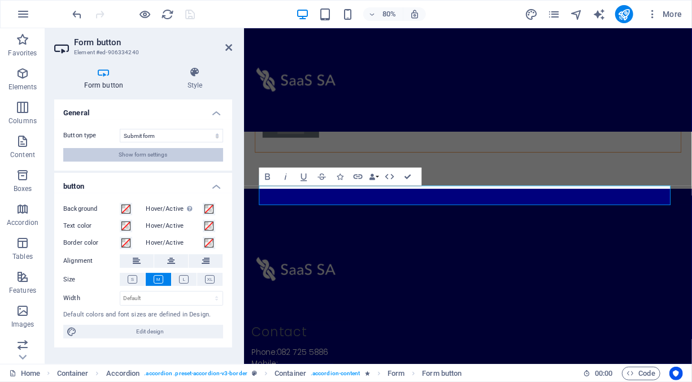
click at [158, 152] on span "Show form settings" at bounding box center [143, 155] width 49 height 14
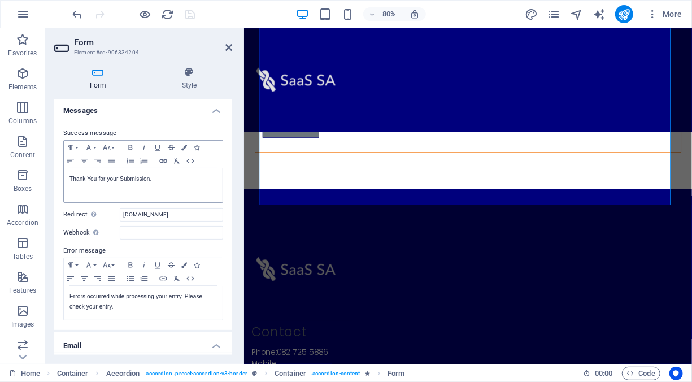
scroll to position [113, 0]
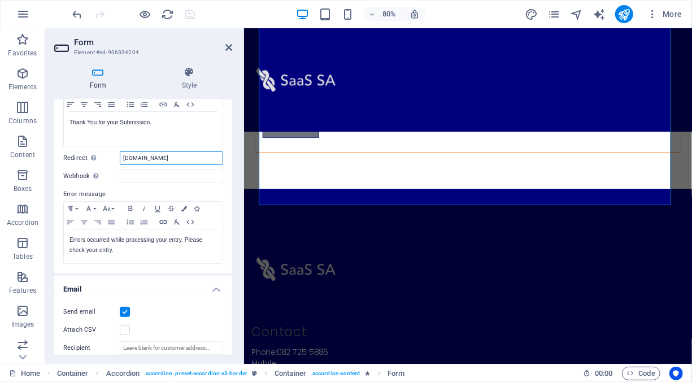
drag, startPoint x: 179, startPoint y: 156, endPoint x: 109, endPoint y: 156, distance: 70.1
click at [109, 156] on div "Redirect Define a redirect target upon successful form submission; for example,…" at bounding box center [143, 158] width 160 height 14
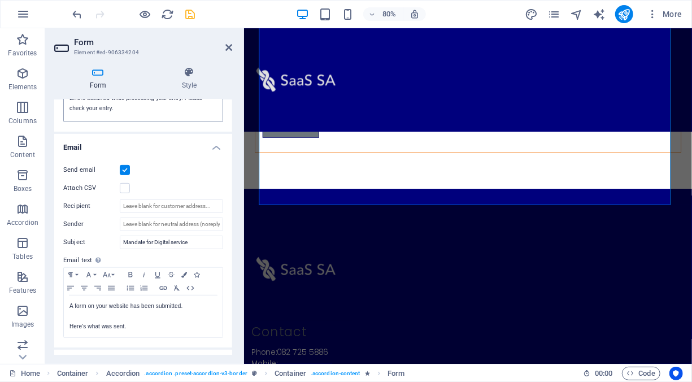
scroll to position [283, 0]
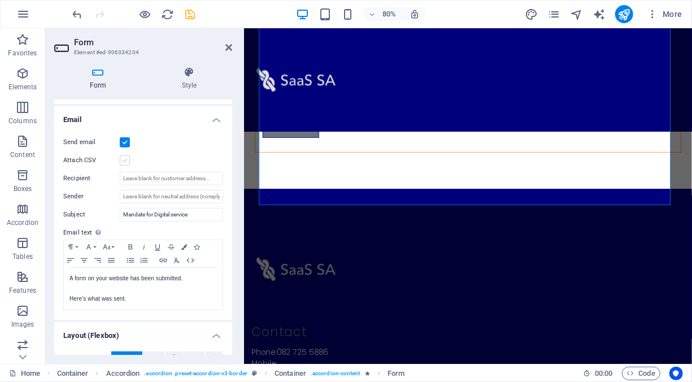
type input "/your-mandate-has-been-submitted"
drag, startPoint x: 125, startPoint y: 159, endPoint x: 128, endPoint y: 166, distance: 6.8
click at [126, 159] on label at bounding box center [125, 160] width 10 height 10
click at [0, 0] on input "Attach CSV" at bounding box center [0, 0] width 0 height 0
click at [129, 177] on input "Recipient" at bounding box center [171, 179] width 103 height 14
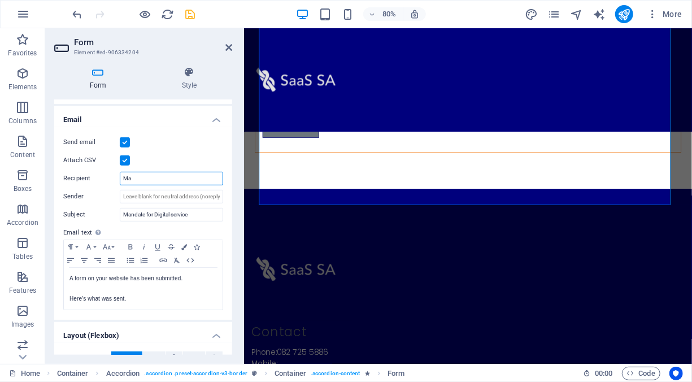
type input "M"
type input "m"
type input "[EMAIL_ADDRESS][DOMAIN_NAME]"
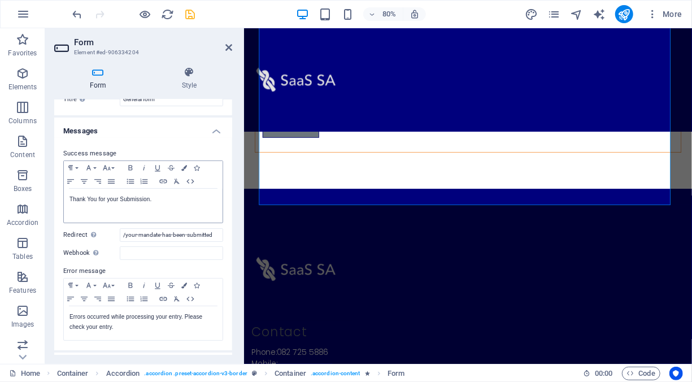
scroll to position [0, 0]
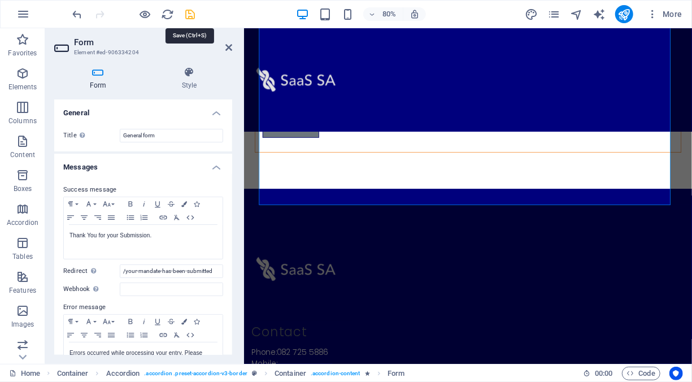
type input "[EMAIL_ADDRESS][DOMAIN_NAME]"
click at [192, 14] on icon "save" at bounding box center [190, 14] width 13 height 13
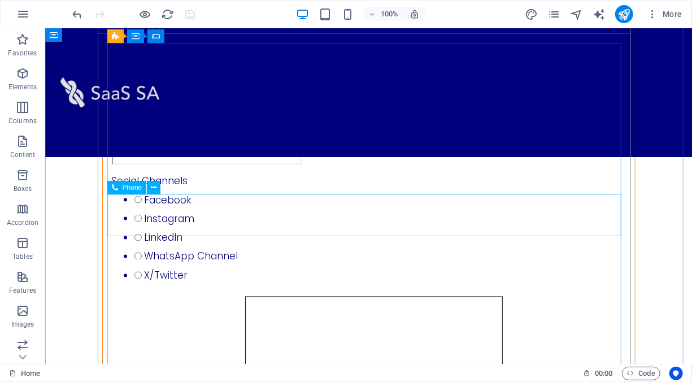
scroll to position [436, 0]
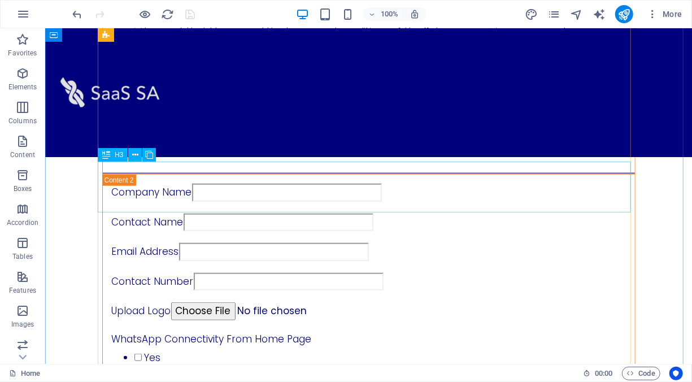
click at [615, 173] on div "Digital Identity, Brand Recognition and Brand Continuity" at bounding box center [368, 147] width 533 height 51
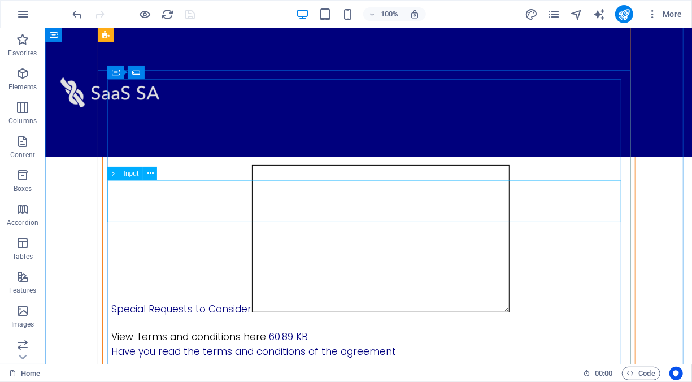
scroll to position [0, 0]
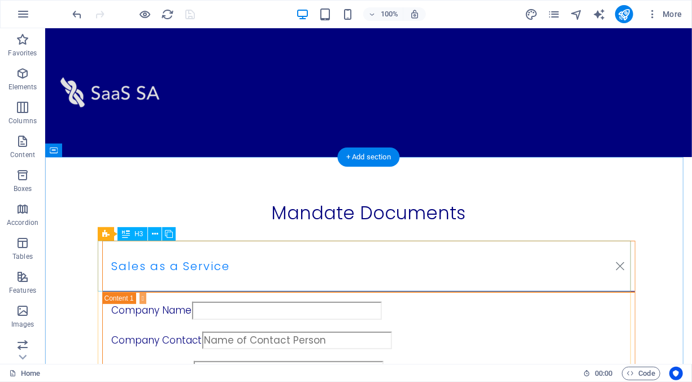
click at [616, 265] on div "Sales as a Service" at bounding box center [368, 265] width 533 height 51
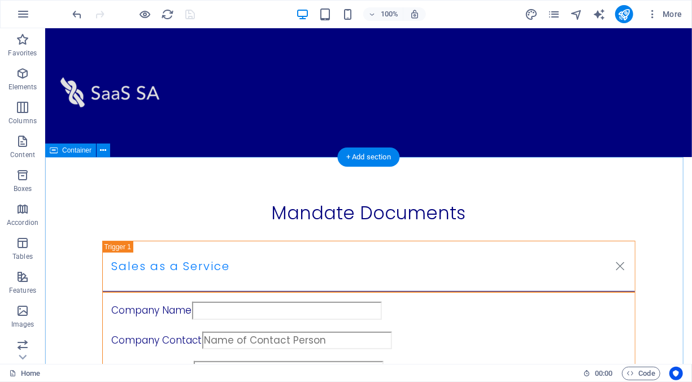
scroll to position [57, 0]
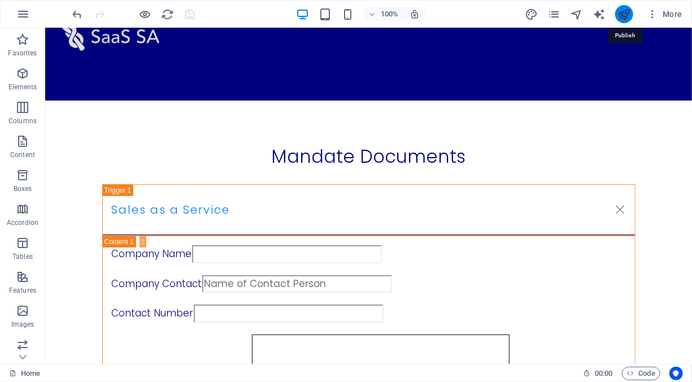
click at [625, 16] on icon "publish" at bounding box center [624, 14] width 13 height 13
